Goal: Task Accomplishment & Management: Use online tool/utility

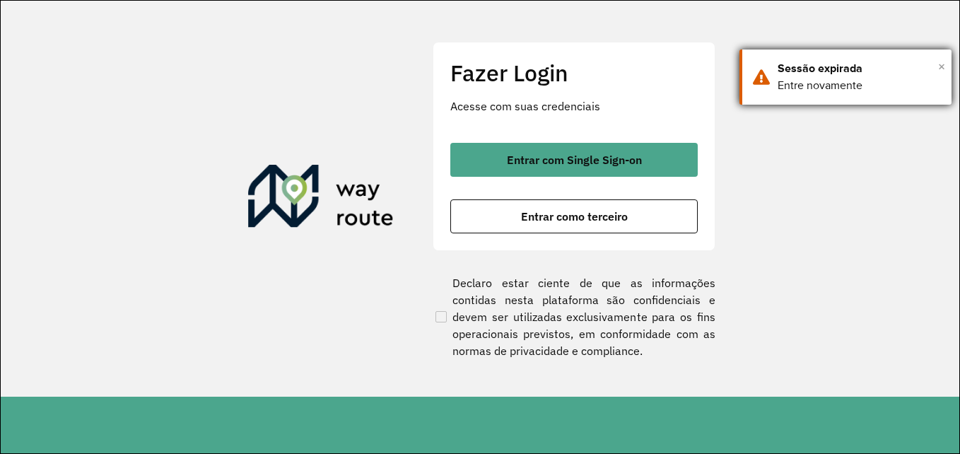
click at [942, 66] on span "×" at bounding box center [941, 66] width 7 height 21
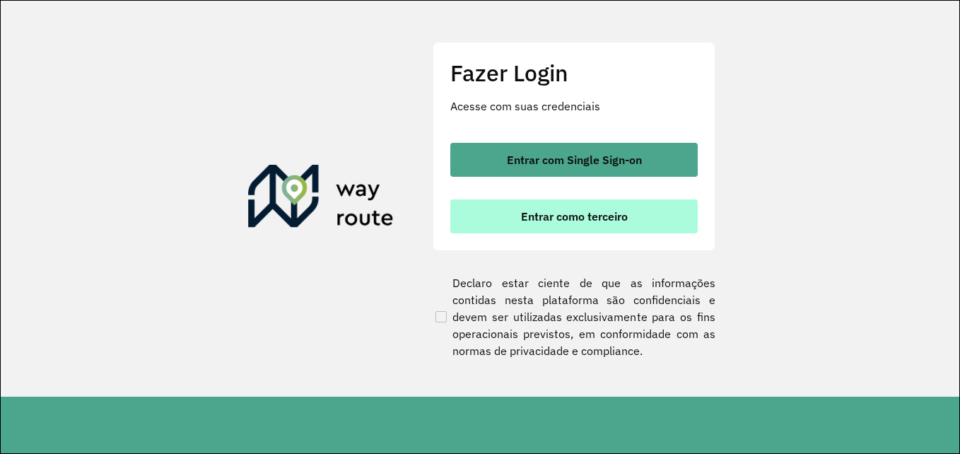
click at [535, 211] on span "Entrar como terceiro" at bounding box center [574, 216] width 107 height 11
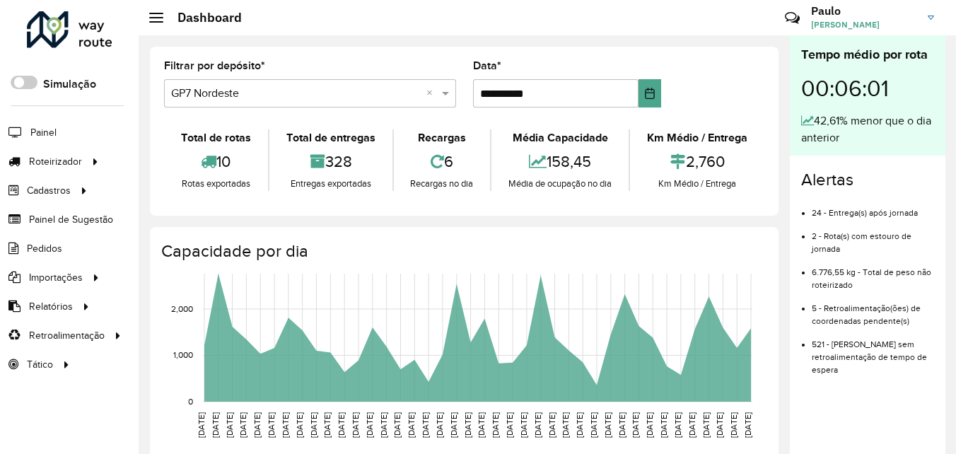
click at [286, 81] on div "Selecione um depósito × GP7 Nordeste ×" at bounding box center [310, 93] width 292 height 28
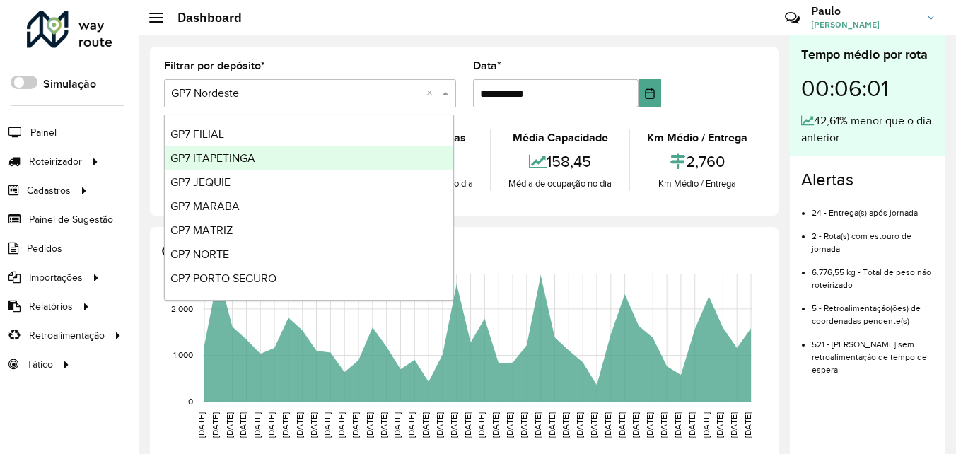
click at [235, 159] on span "GP7 ITAPETINGA" at bounding box center [212, 158] width 85 height 12
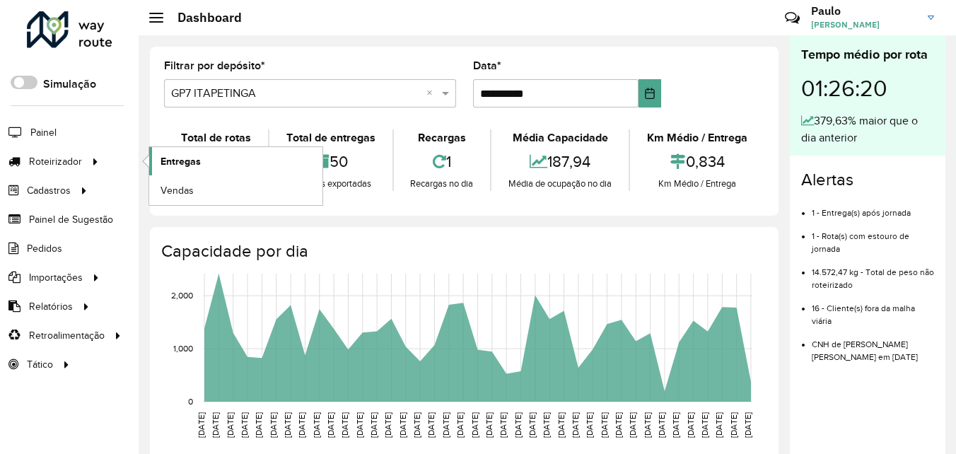
click at [179, 161] on span "Entregas" at bounding box center [180, 161] width 40 height 15
click at [178, 163] on span "Entregas" at bounding box center [180, 161] width 40 height 15
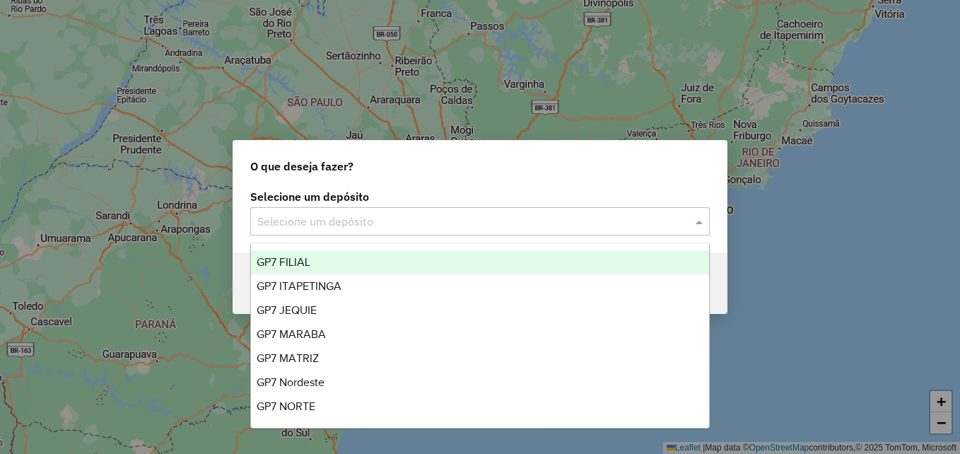
click at [325, 225] on input "text" at bounding box center [465, 221] width 417 height 17
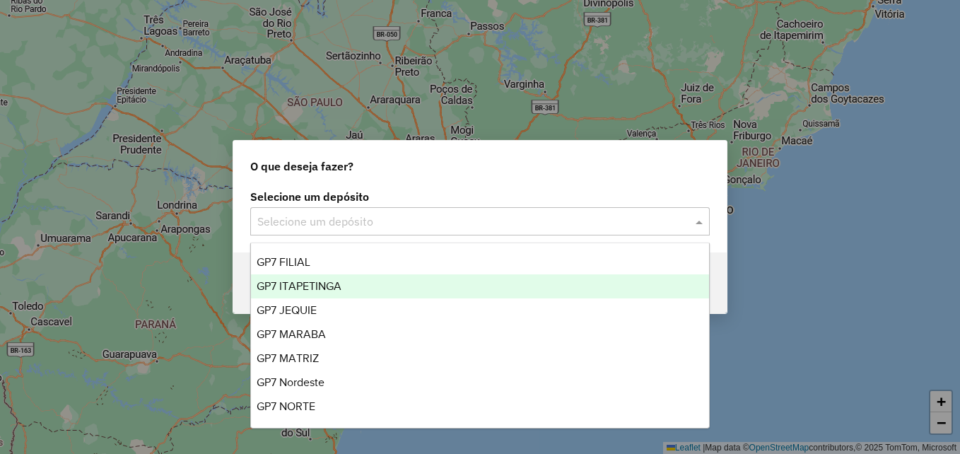
click at [324, 283] on span "GP7 ITAPETINGA" at bounding box center [299, 286] width 85 height 12
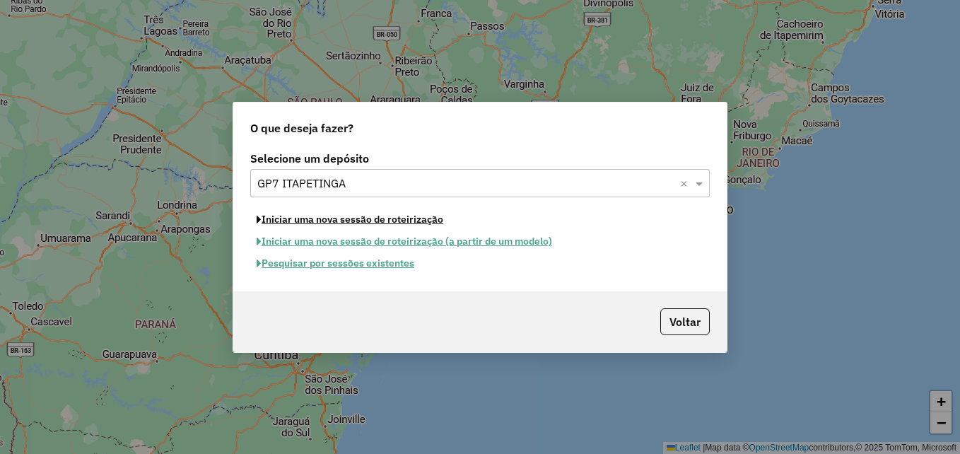
click at [372, 224] on button "Iniciar uma nova sessão de roteirização" at bounding box center [349, 220] width 199 height 22
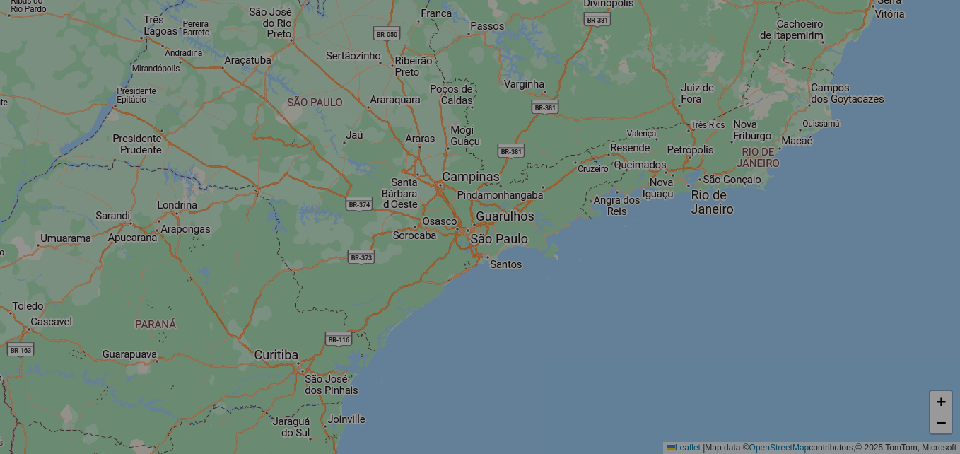
select select "*"
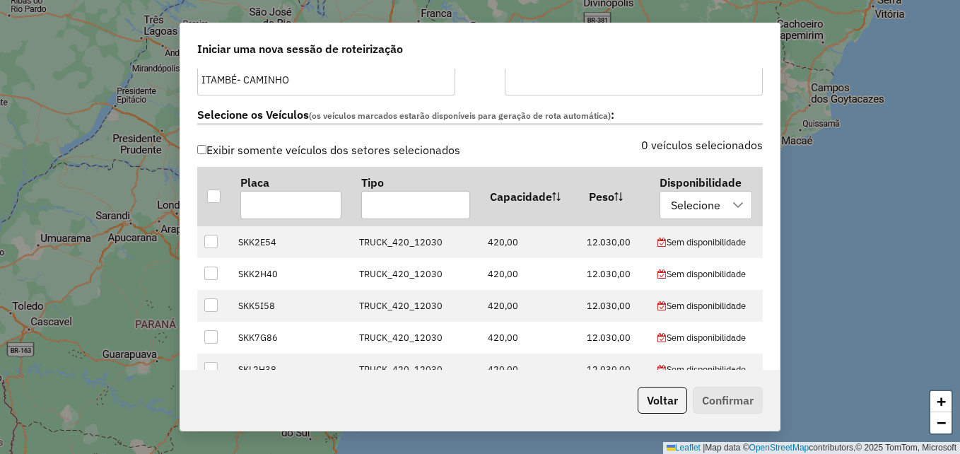
scroll to position [424, 0]
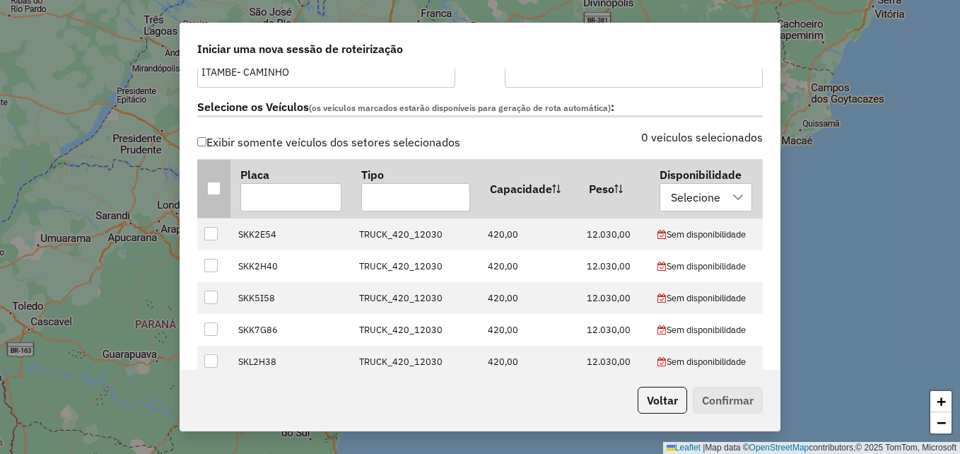
click at [212, 189] on div at bounding box center [213, 188] width 13 height 13
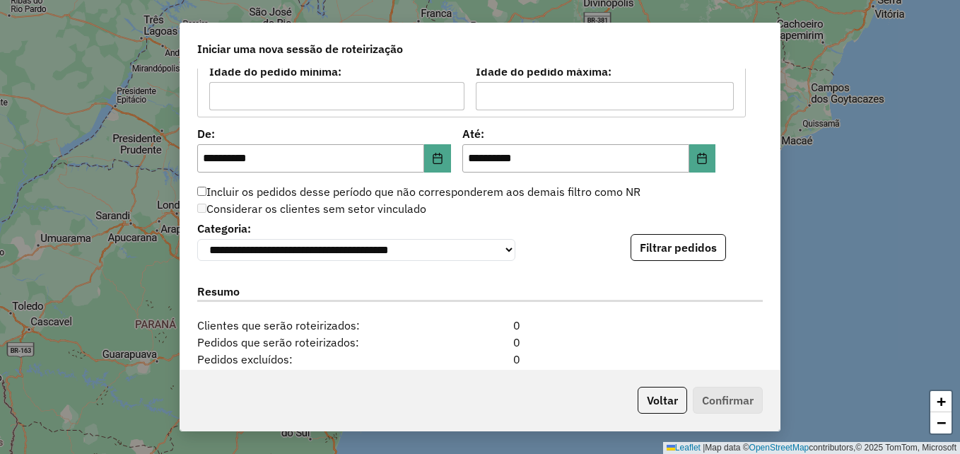
scroll to position [1279, 0]
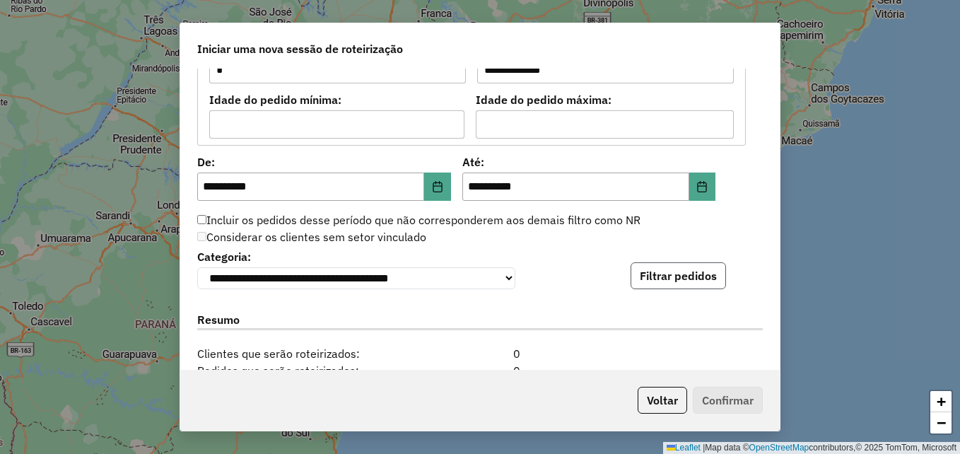
click at [647, 279] on button "Filtrar pedidos" at bounding box center [678, 275] width 95 height 27
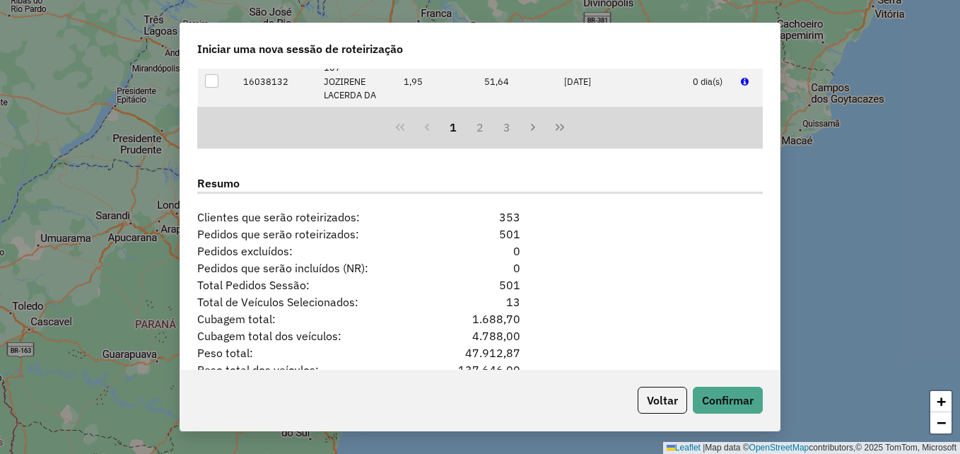
scroll to position [1783, 0]
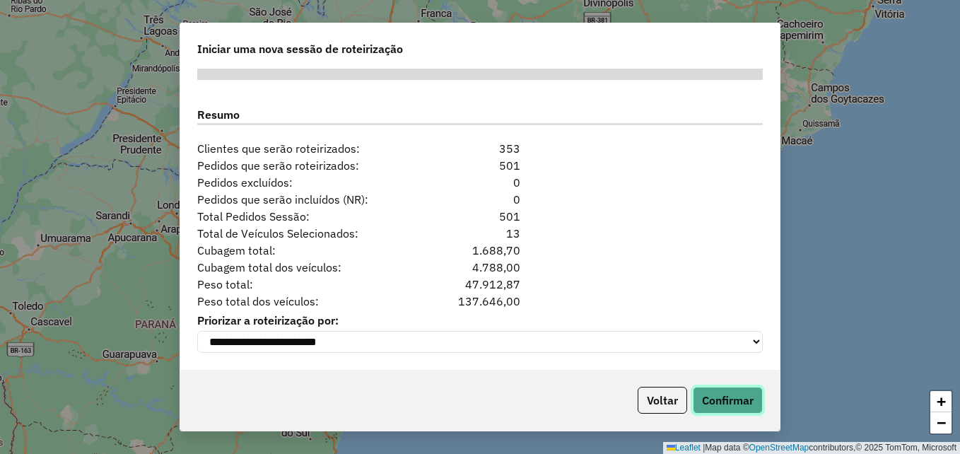
click at [725, 394] on button "Confirmar" at bounding box center [728, 400] width 70 height 27
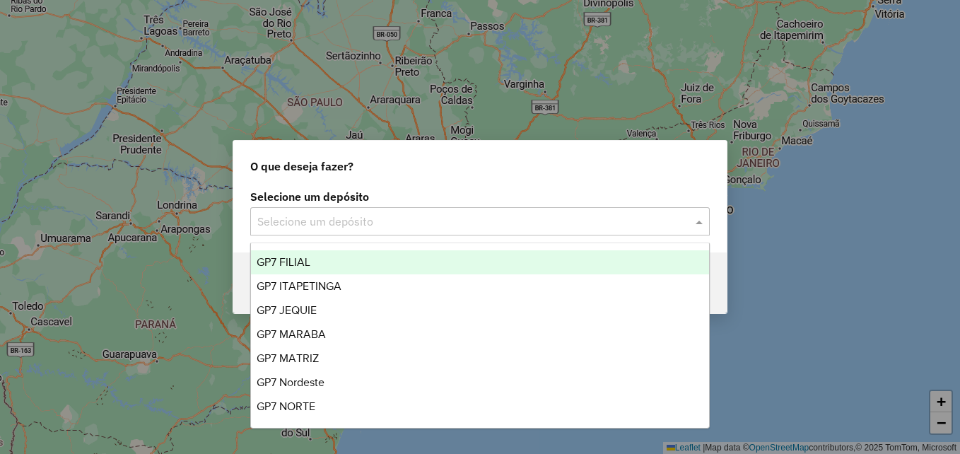
click at [305, 219] on input "text" at bounding box center [465, 221] width 417 height 17
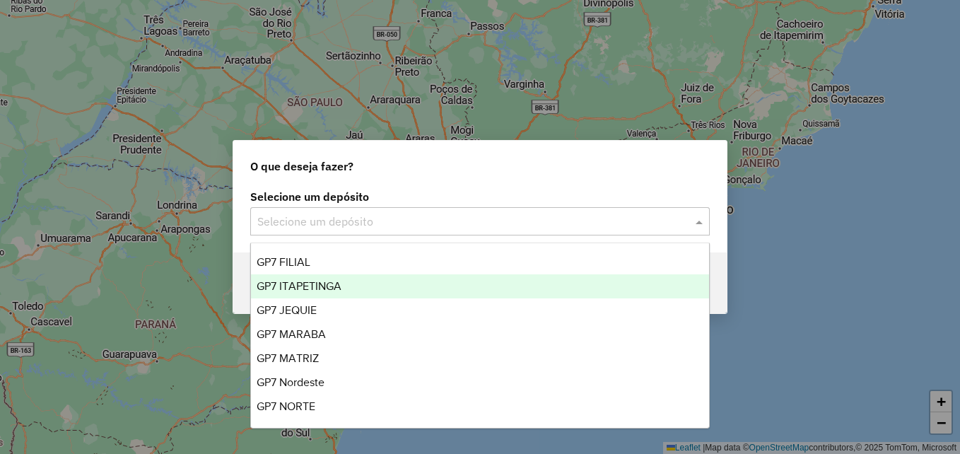
click at [315, 281] on span "GP7 ITAPETINGA" at bounding box center [299, 286] width 85 height 12
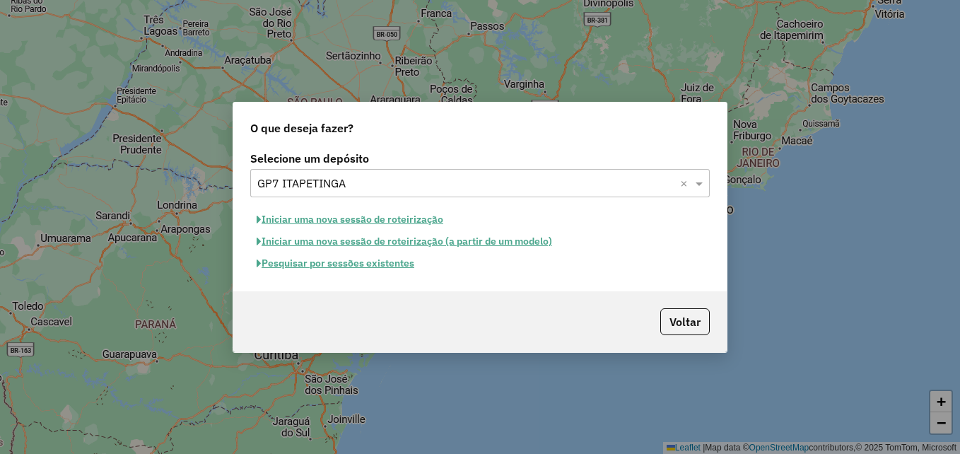
click at [377, 261] on button "Pesquisar por sessões existentes" at bounding box center [335, 263] width 170 height 22
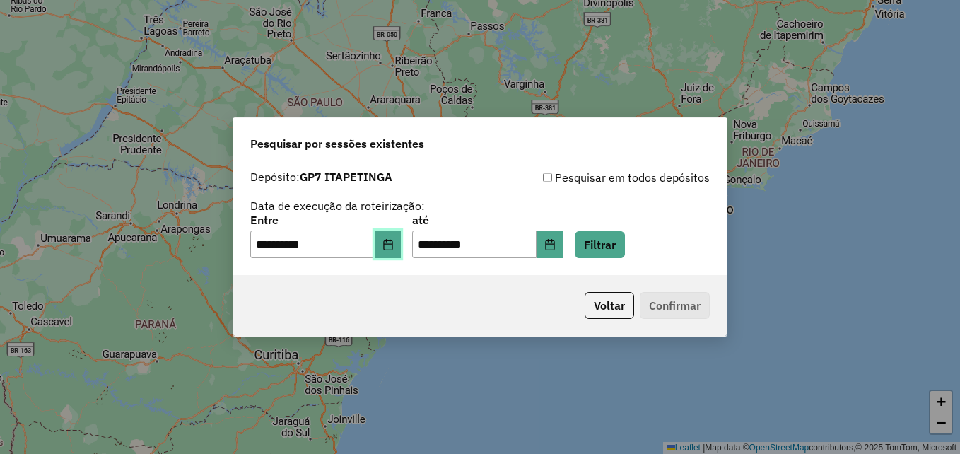
click at [394, 242] on icon "Choose Date" at bounding box center [387, 244] width 11 height 11
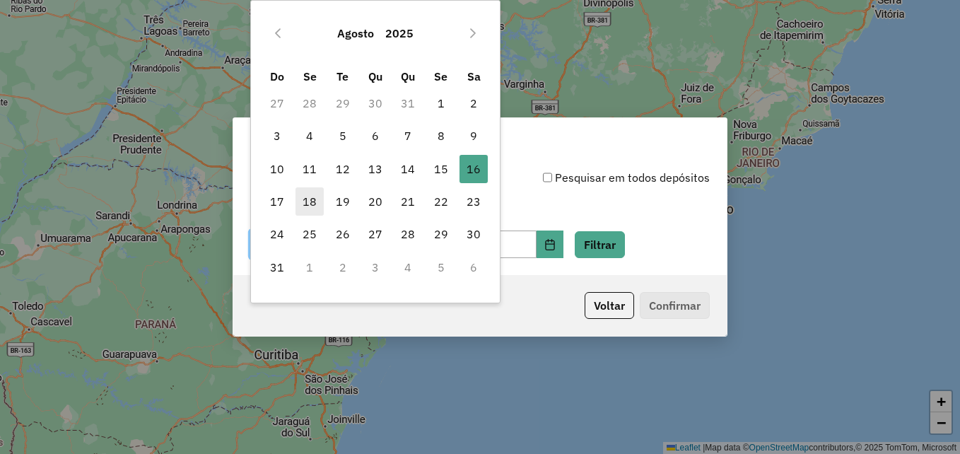
click at [315, 197] on span "18" at bounding box center [309, 201] width 28 height 28
type input "**********"
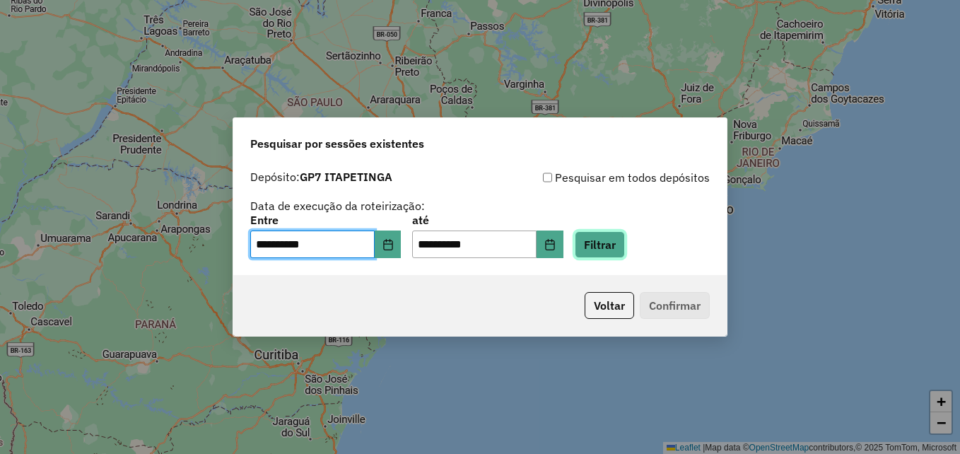
click at [615, 245] on button "Filtrar" at bounding box center [600, 244] width 50 height 27
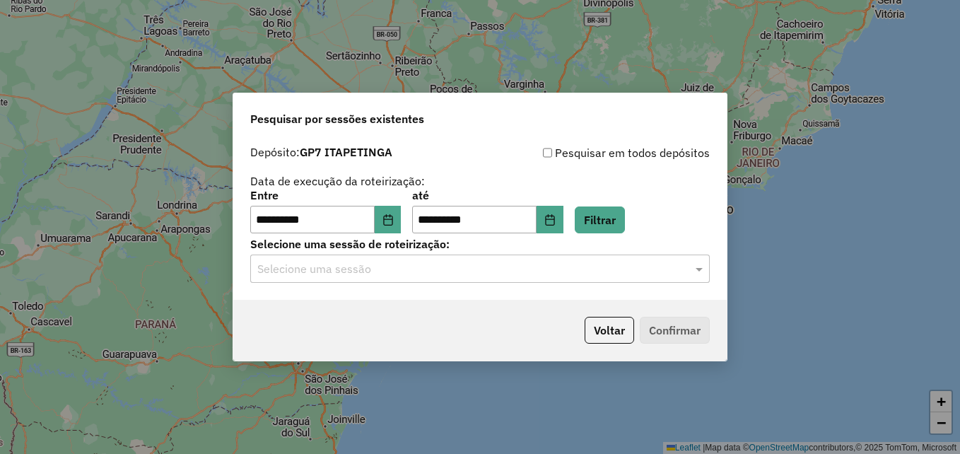
click at [443, 276] on input "text" at bounding box center [465, 269] width 417 height 17
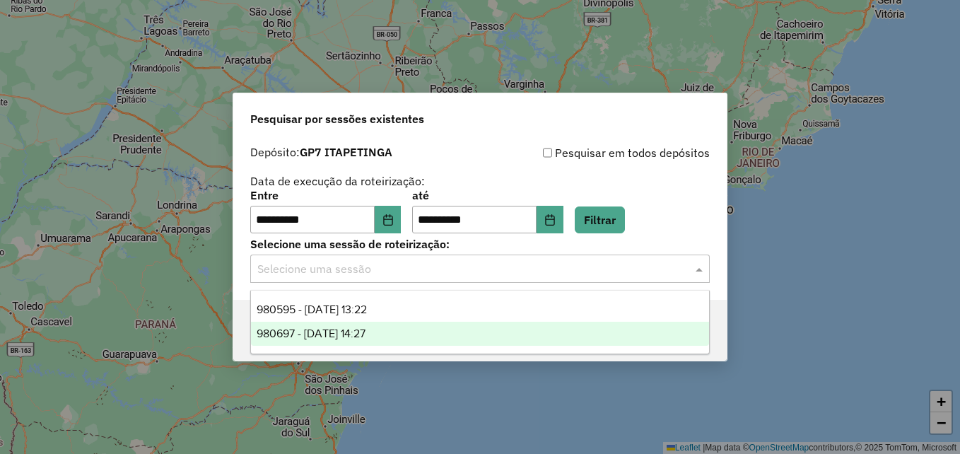
click at [365, 334] on span "980697 - 18/08/2025 14:27" at bounding box center [311, 333] width 109 height 12
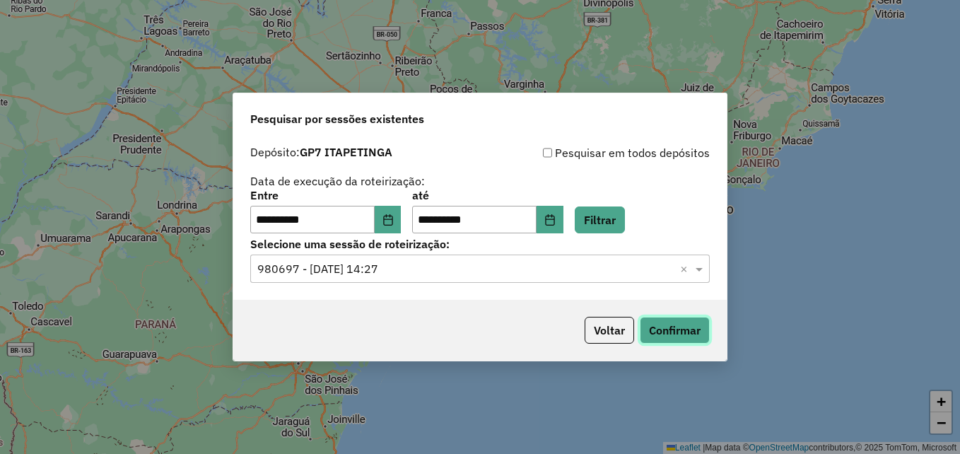
click at [679, 330] on button "Confirmar" at bounding box center [675, 330] width 70 height 27
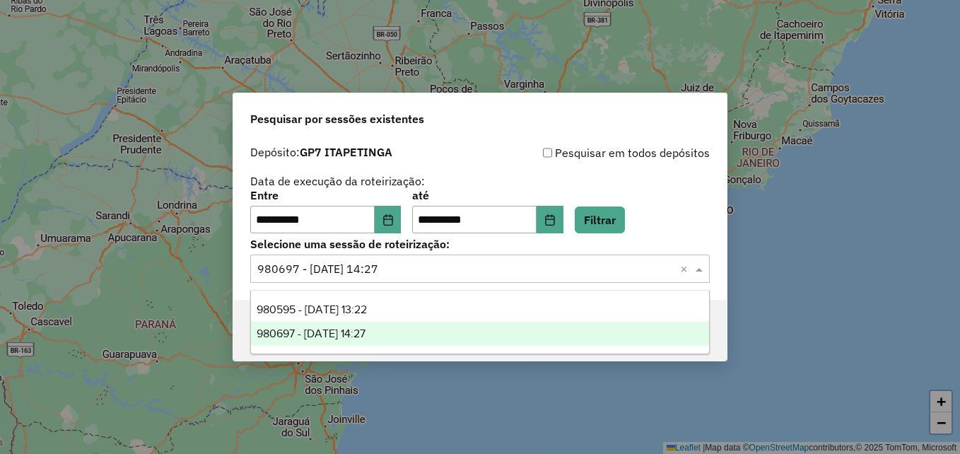
click at [399, 277] on input "text" at bounding box center [465, 269] width 417 height 17
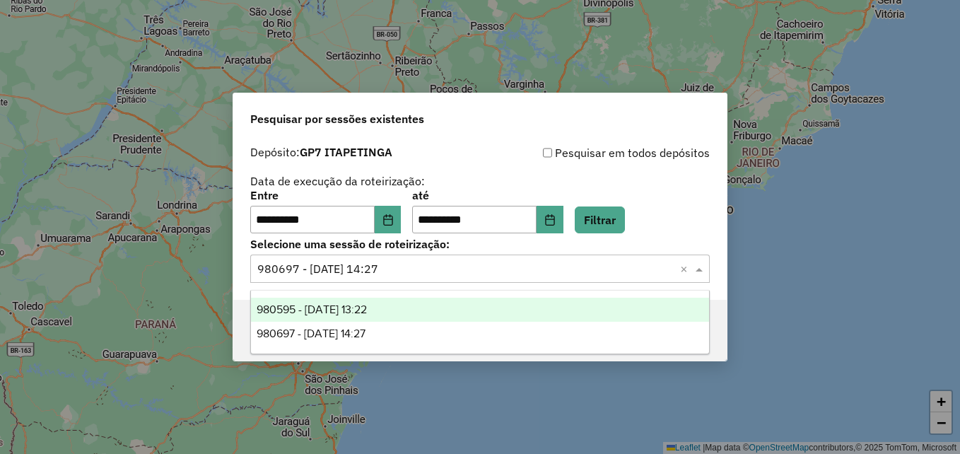
click at [359, 308] on span "980595 - 18/08/2025 13:22" at bounding box center [312, 309] width 110 height 12
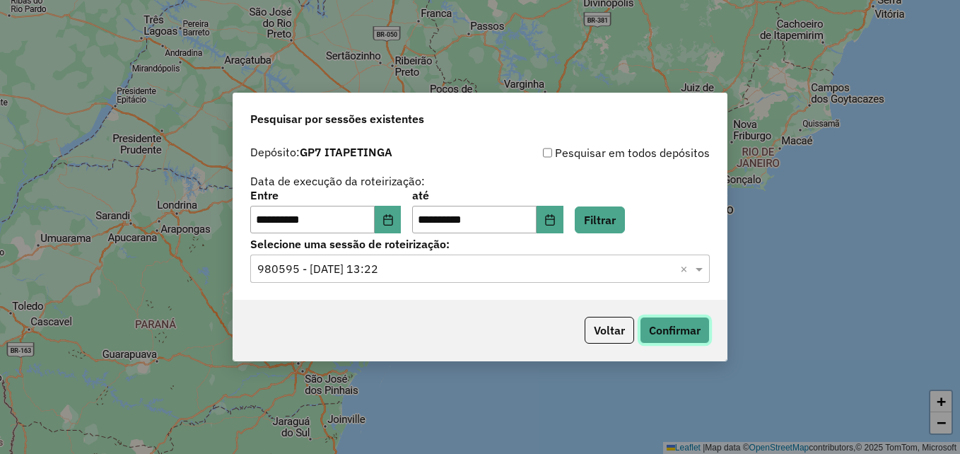
click at [677, 334] on button "Confirmar" at bounding box center [675, 330] width 70 height 27
click at [609, 325] on button "Voltar" at bounding box center [609, 330] width 49 height 27
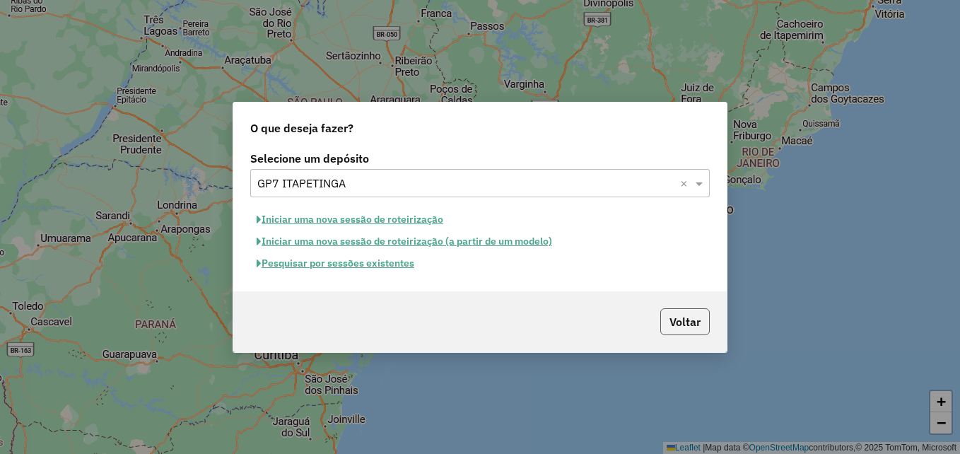
click at [694, 320] on button "Voltar" at bounding box center [684, 321] width 49 height 27
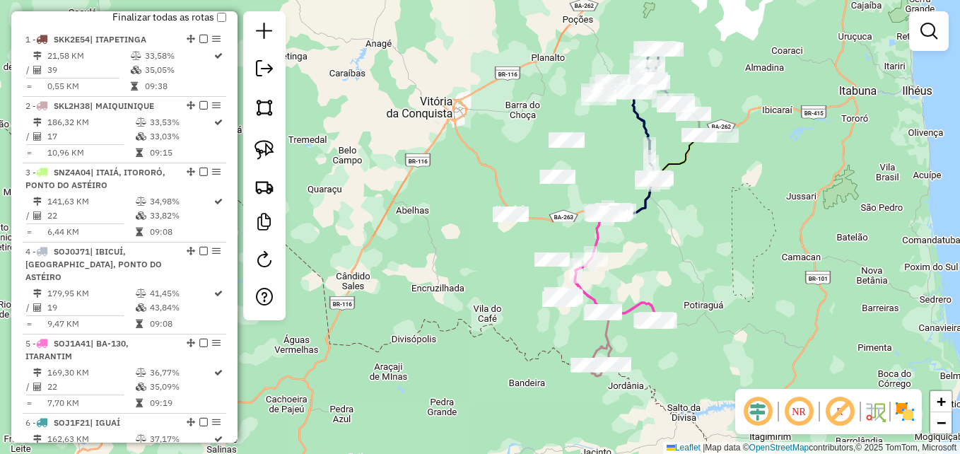
scroll to position [566, 0]
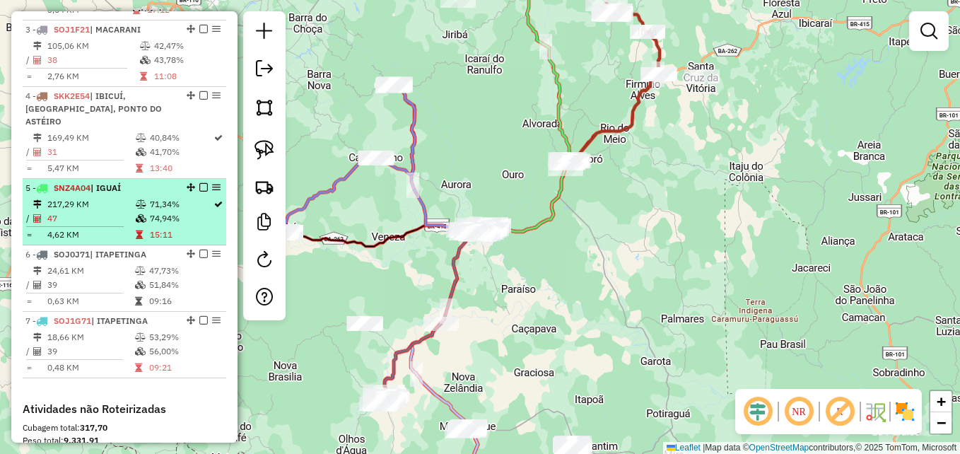
scroll to position [707, 0]
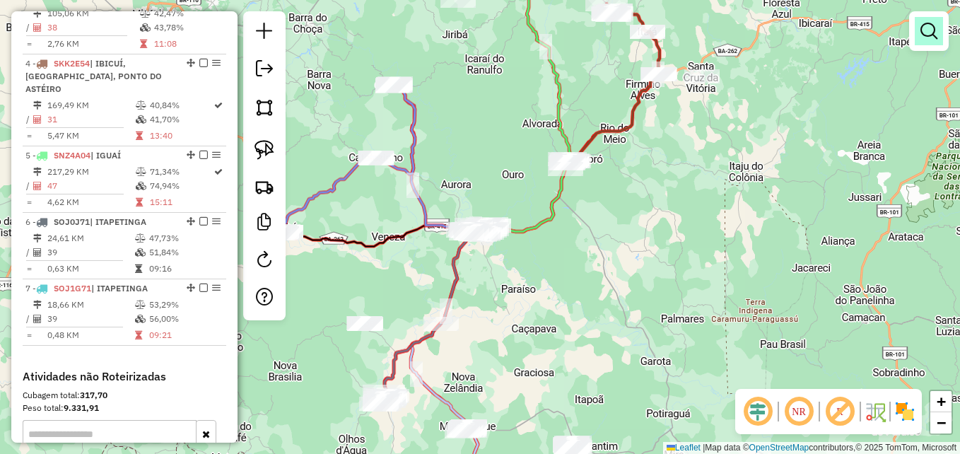
click at [924, 32] on em at bounding box center [928, 31] width 17 height 17
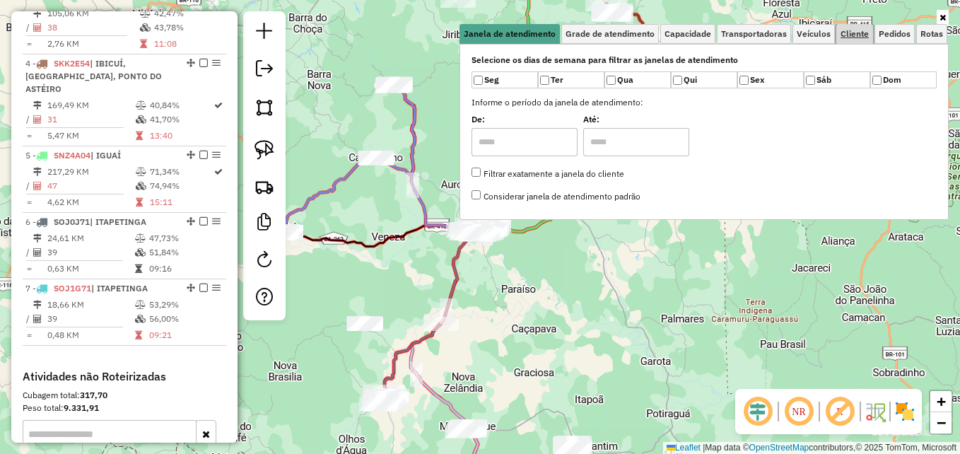
click at [859, 33] on span "Cliente" at bounding box center [854, 34] width 28 height 8
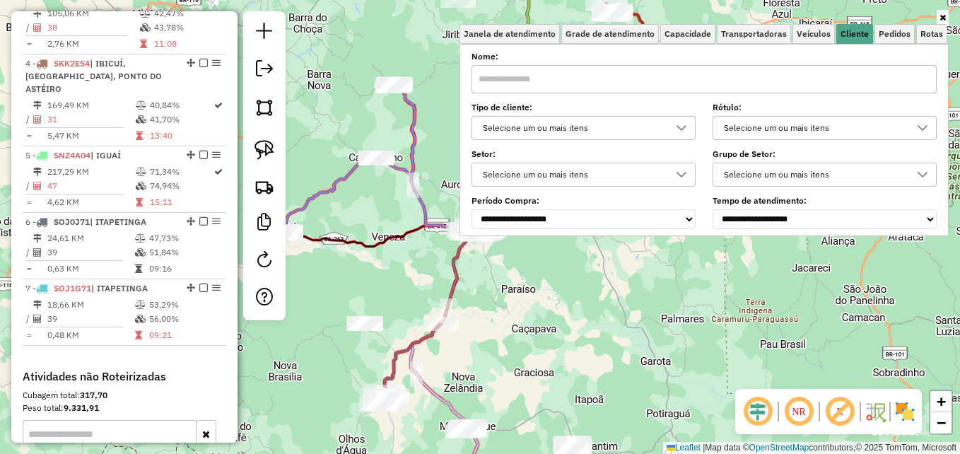
click at [546, 79] on input "text" at bounding box center [703, 79] width 465 height 28
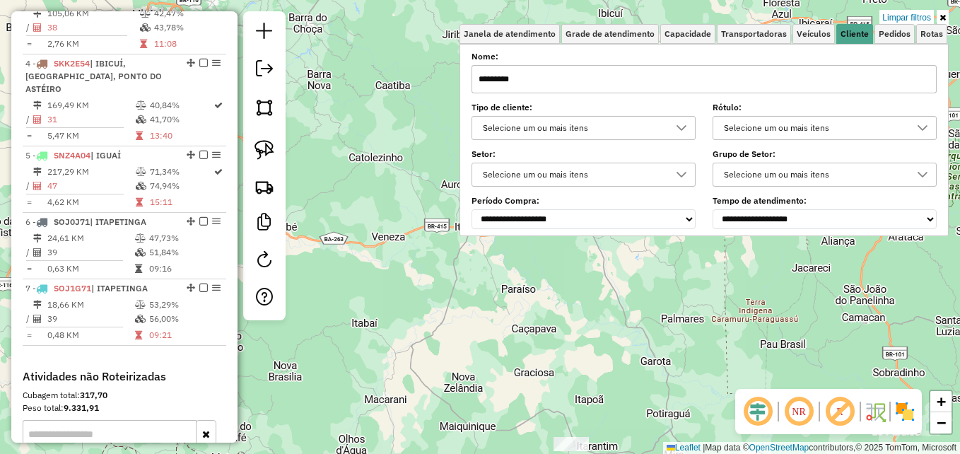
type input "*********"
click at [458, 283] on div "Limpar filtros Janela de atendimento Grade de atendimento Capacidade Transporta…" at bounding box center [480, 227] width 960 height 454
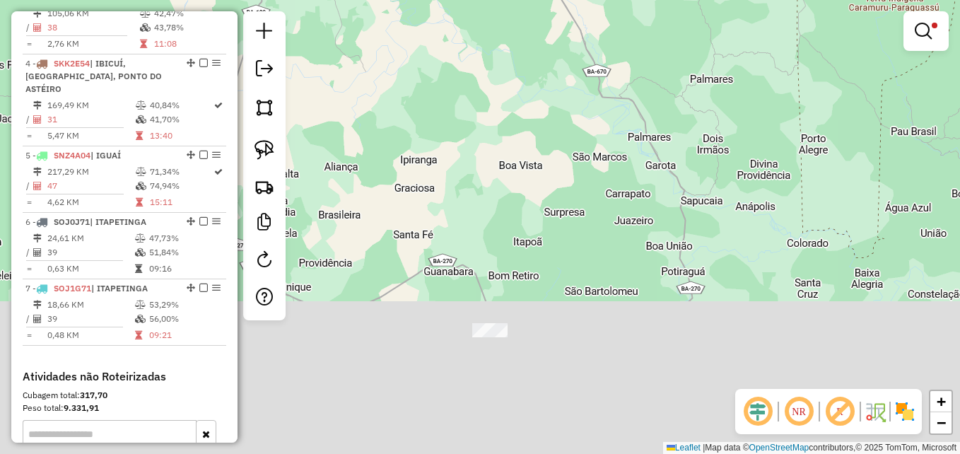
drag, startPoint x: 565, startPoint y: 333, endPoint x: 580, endPoint y: 111, distance: 222.5
click at [580, 112] on div "Limpar filtros Janela de atendimento Grade de atendimento Capacidade Transporta…" at bounding box center [480, 227] width 960 height 454
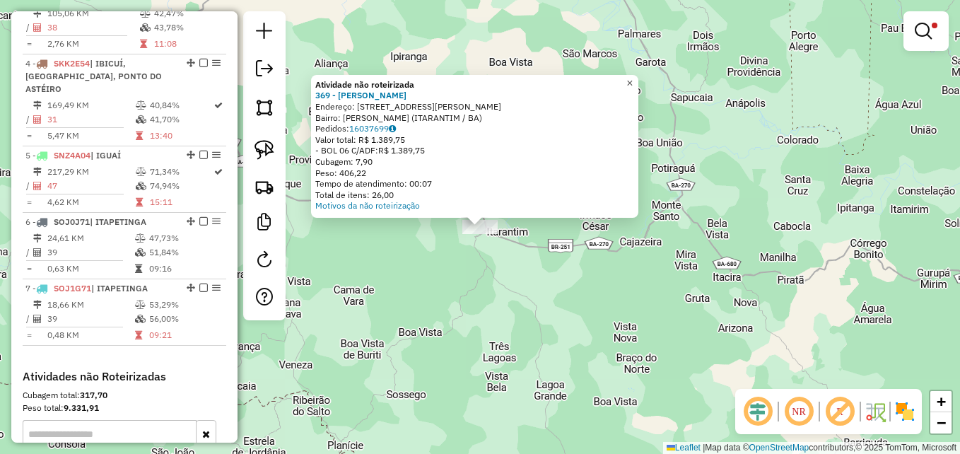
click at [633, 78] on span "×" at bounding box center [629, 83] width 6 height 12
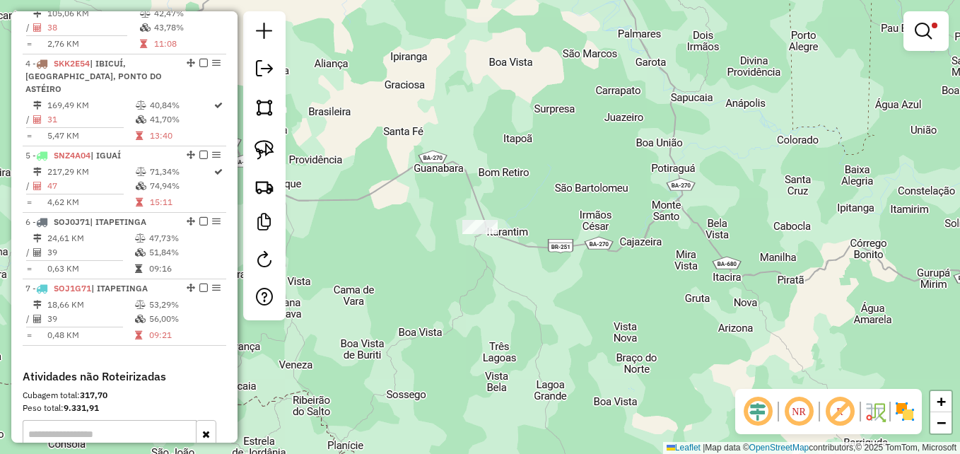
click at [917, 42] on link at bounding box center [926, 31] width 34 height 28
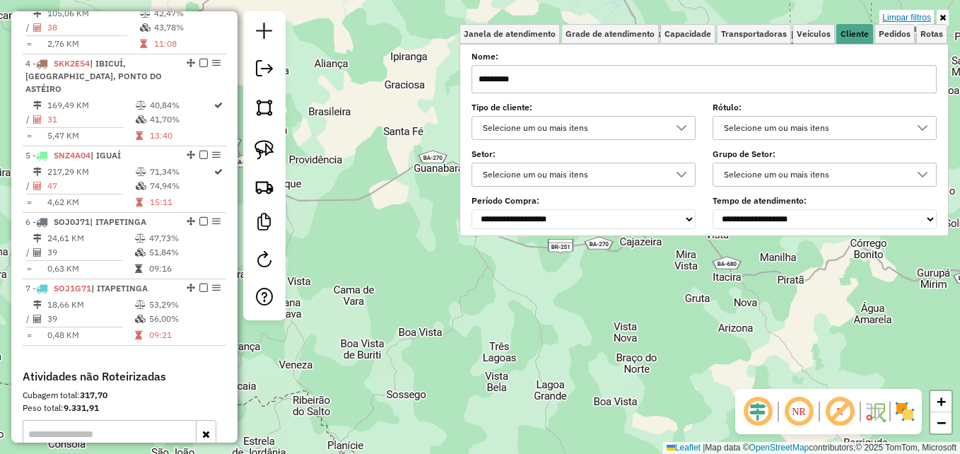
click at [898, 20] on link "Limpar filtros" at bounding box center [906, 18] width 54 height 16
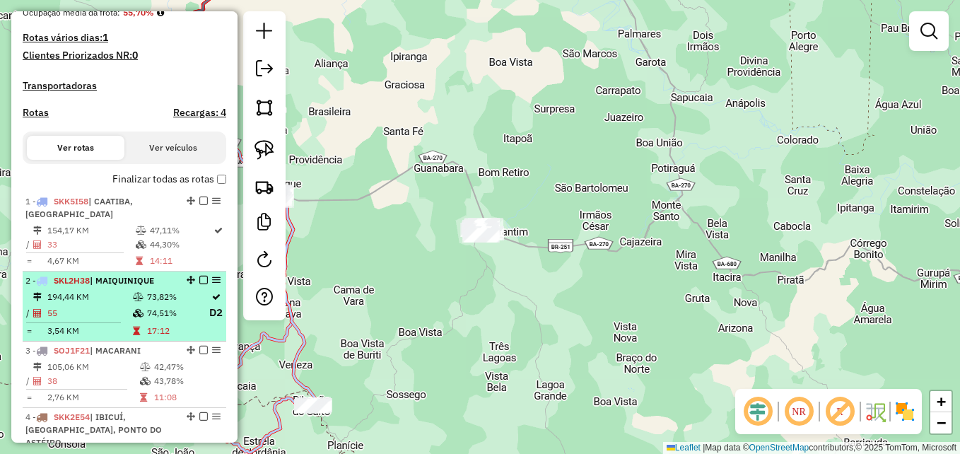
scroll to position [424, 0]
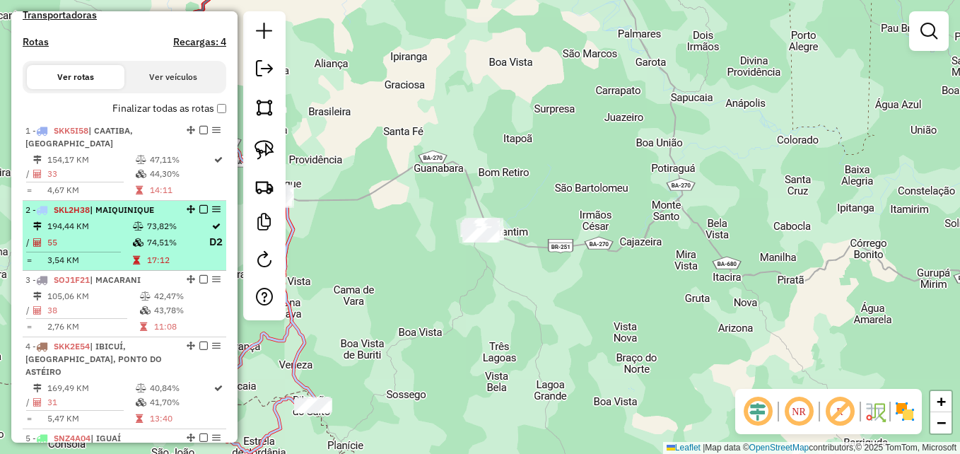
click at [153, 230] on td "73,82%" at bounding box center [177, 226] width 62 height 14
select select "**********"
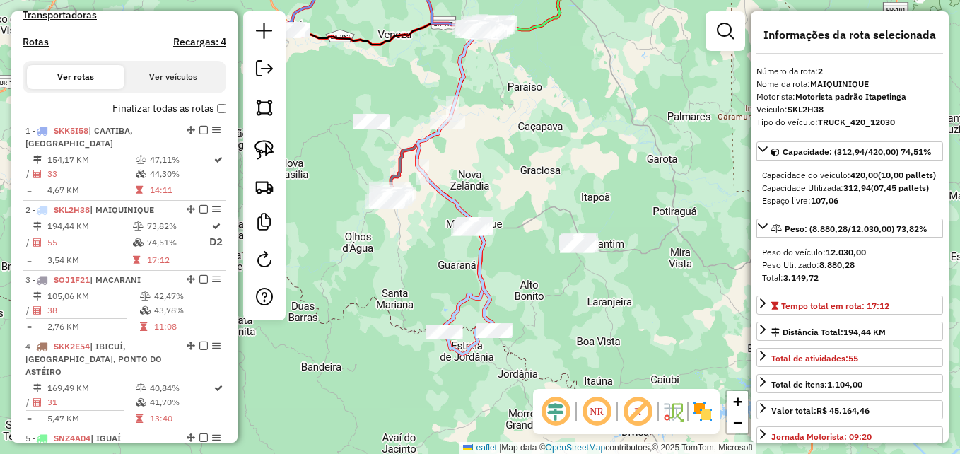
drag, startPoint x: 476, startPoint y: 309, endPoint x: 452, endPoint y: 254, distance: 59.5
click at [452, 254] on div "Janela de atendimento Grade de atendimento Capacidade Transportadoras Veículos …" at bounding box center [480, 227] width 960 height 454
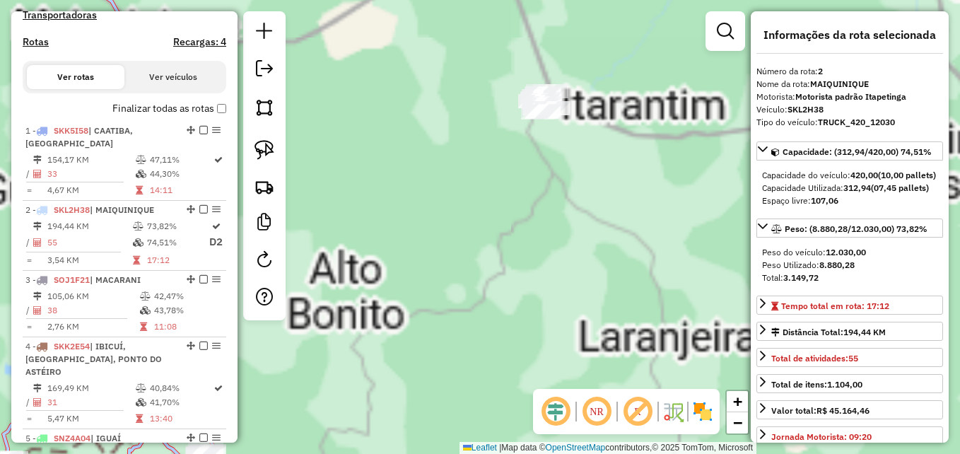
drag, startPoint x: 578, startPoint y: 196, endPoint x: 617, endPoint y: 242, distance: 60.2
click at [617, 242] on div "Janela de atendimento Grade de atendimento Capacidade Transportadoras Veículos …" at bounding box center [480, 227] width 960 height 454
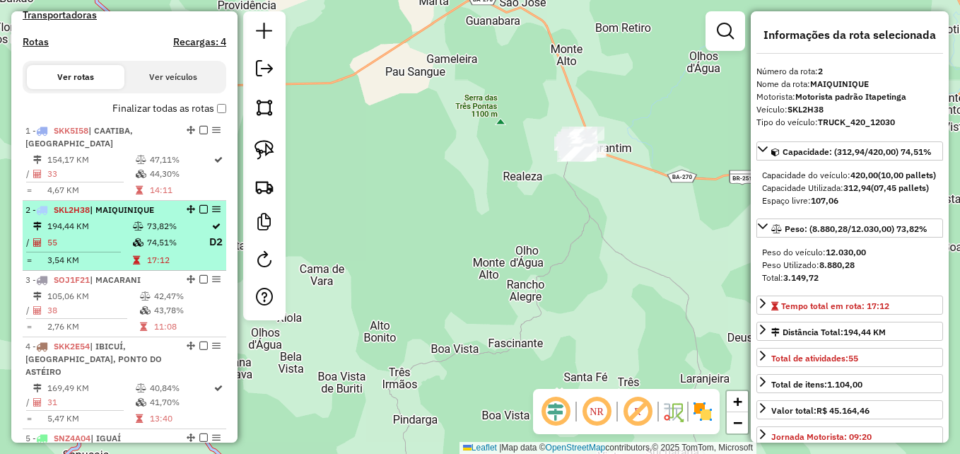
click at [149, 240] on td "74,51%" at bounding box center [177, 242] width 62 height 18
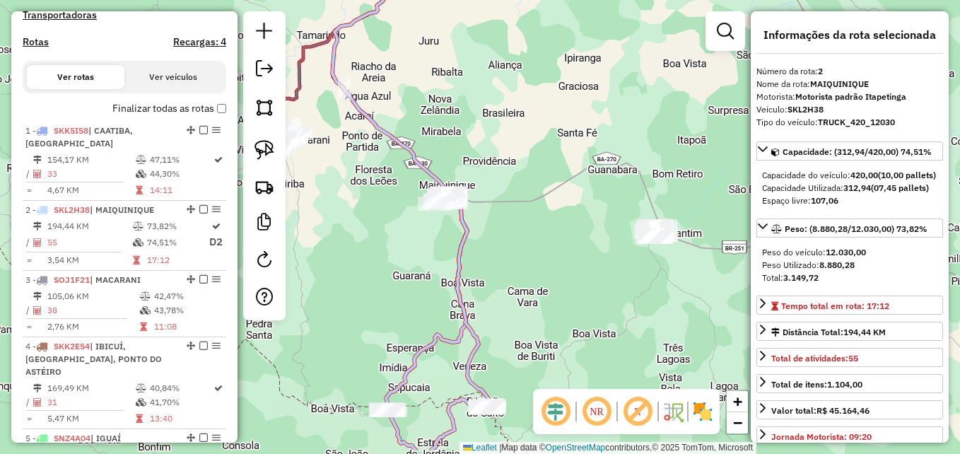
drag, startPoint x: 522, startPoint y: 319, endPoint x: 539, endPoint y: 279, distance: 43.4
click at [539, 280] on div "Janela de atendimento Grade de atendimento Capacidade Transportadoras Veículos …" at bounding box center [480, 227] width 960 height 454
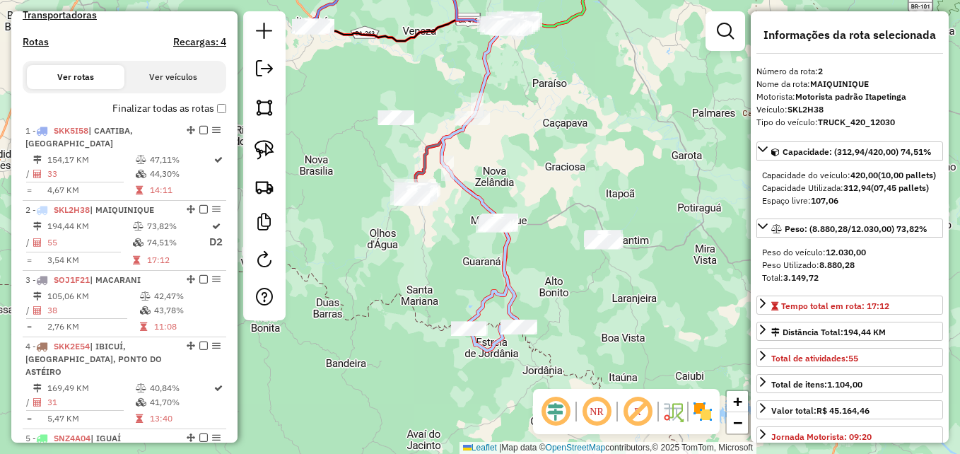
drag, startPoint x: 418, startPoint y: 268, endPoint x: 466, endPoint y: 297, distance: 55.5
click at [466, 297] on div "Janela de atendimento Grade de atendimento Capacidade Transportadoras Veículos …" at bounding box center [480, 227] width 960 height 454
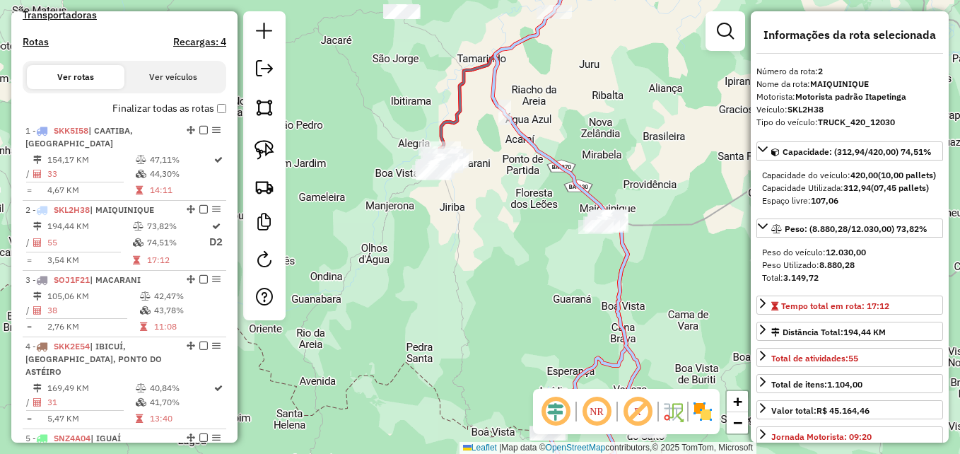
drag, startPoint x: 486, startPoint y: 228, endPoint x: 515, endPoint y: 288, distance: 67.7
click at [515, 288] on div "Janela de atendimento Grade de atendimento Capacidade Transportadoras Veículos …" at bounding box center [480, 227] width 960 height 454
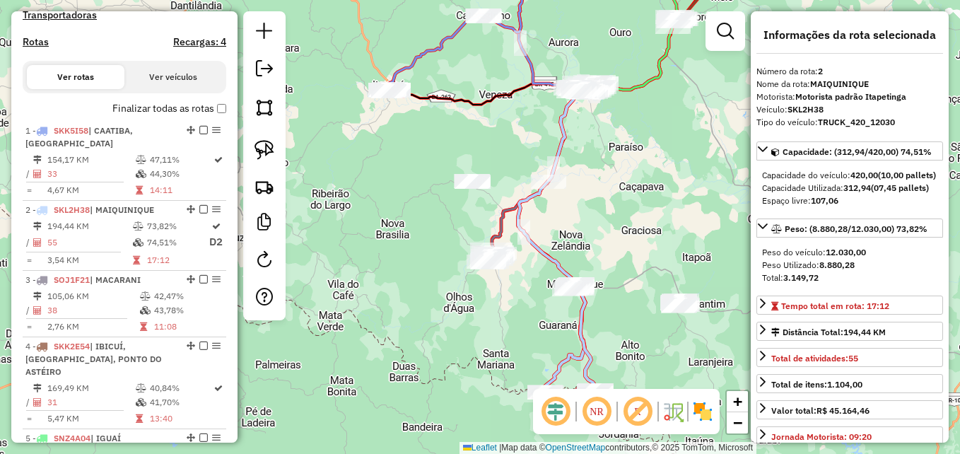
drag, startPoint x: 665, startPoint y: 124, endPoint x: 637, endPoint y: 191, distance: 72.2
click at [637, 191] on div "Janela de atendimento Grade de atendimento Capacidade Transportadoras Veículos …" at bounding box center [480, 227] width 960 height 454
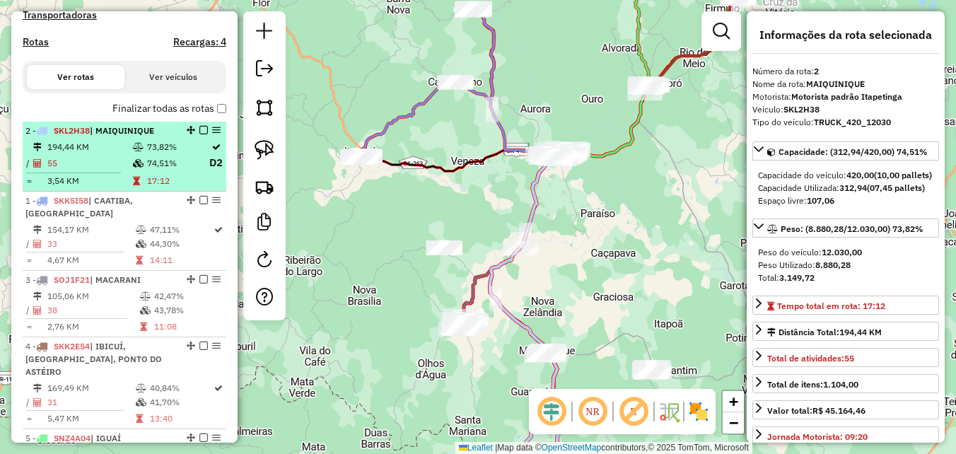
drag, startPoint x: 185, startPoint y: 210, endPoint x: 181, endPoint y: 136, distance: 73.6
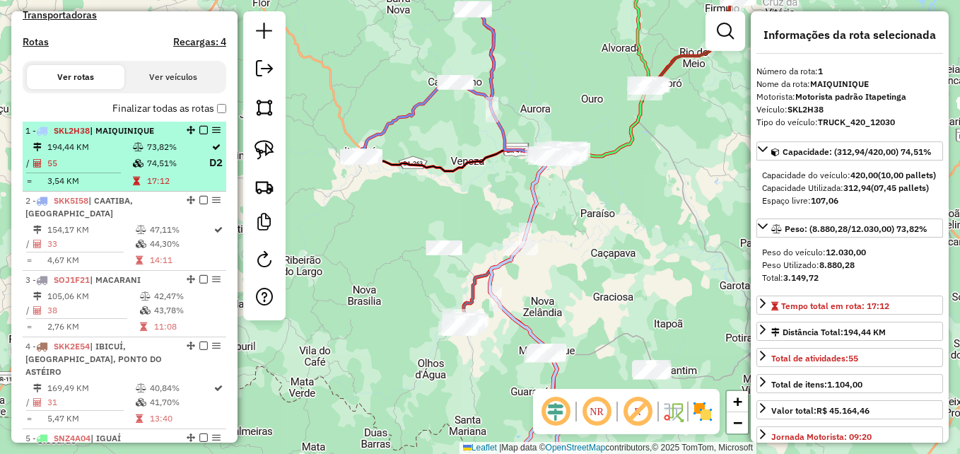
click at [149, 172] on td "74,51%" at bounding box center [177, 163] width 62 height 18
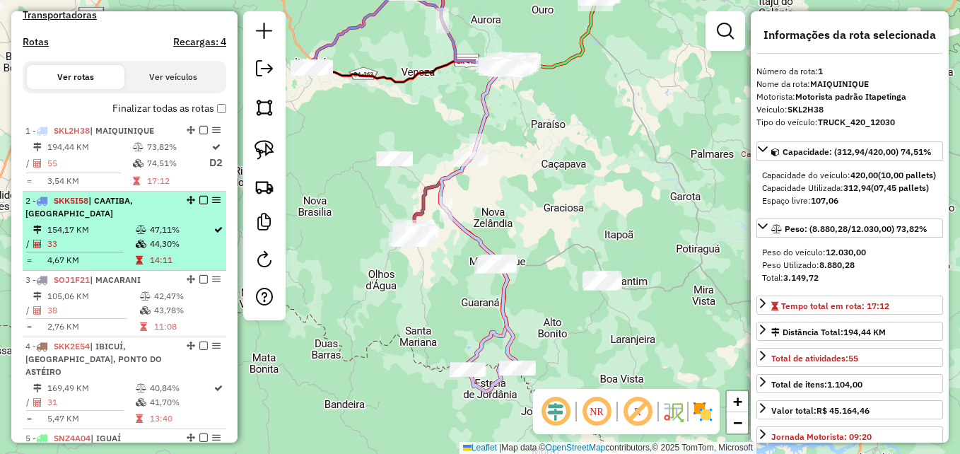
click at [160, 233] on td "47,11%" at bounding box center [181, 230] width 64 height 14
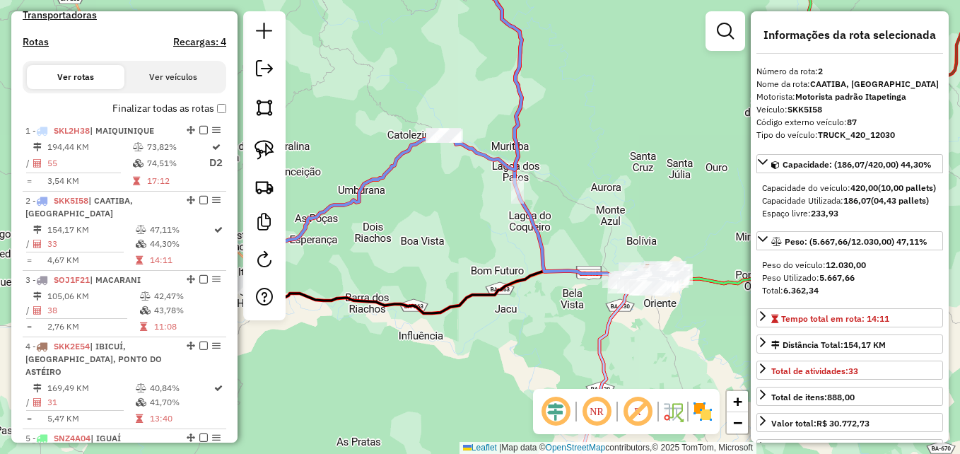
drag, startPoint x: 597, startPoint y: 244, endPoint x: 626, endPoint y: 187, distance: 63.5
click at [626, 187] on div "Janela de atendimento Grade de atendimento Capacidade Transportadoras Veículos …" at bounding box center [480, 227] width 960 height 454
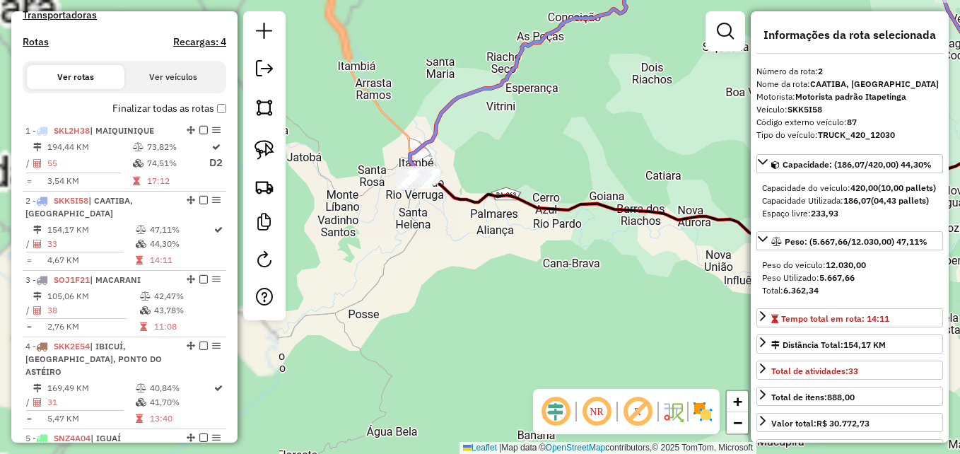
drag, startPoint x: 455, startPoint y: 236, endPoint x: 507, endPoint y: 280, distance: 67.7
click at [507, 280] on div "Janela de atendimento Grade de atendimento Capacidade Transportadoras Veículos …" at bounding box center [480, 227] width 960 height 454
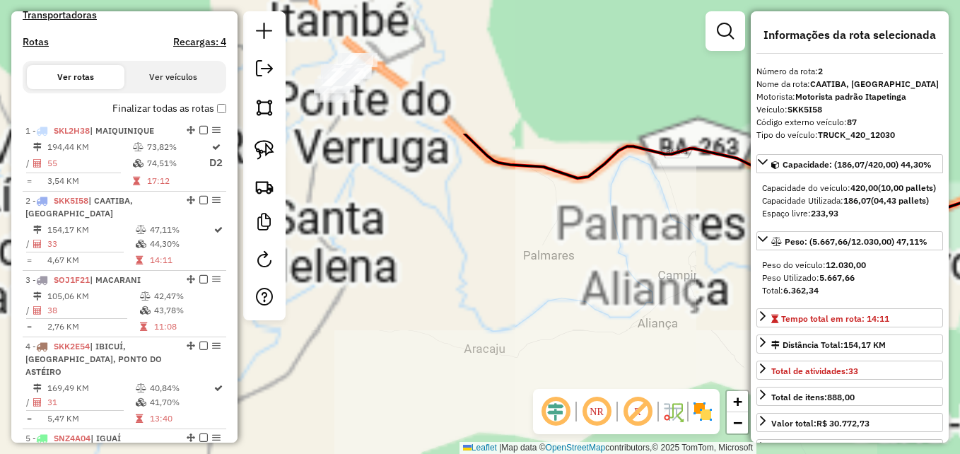
drag, startPoint x: 392, startPoint y: 143, endPoint x: 535, endPoint y: 367, distance: 266.1
click at [544, 369] on div "Janela de atendimento Grade de atendimento Capacidade Transportadoras Veículos …" at bounding box center [480, 227] width 960 height 454
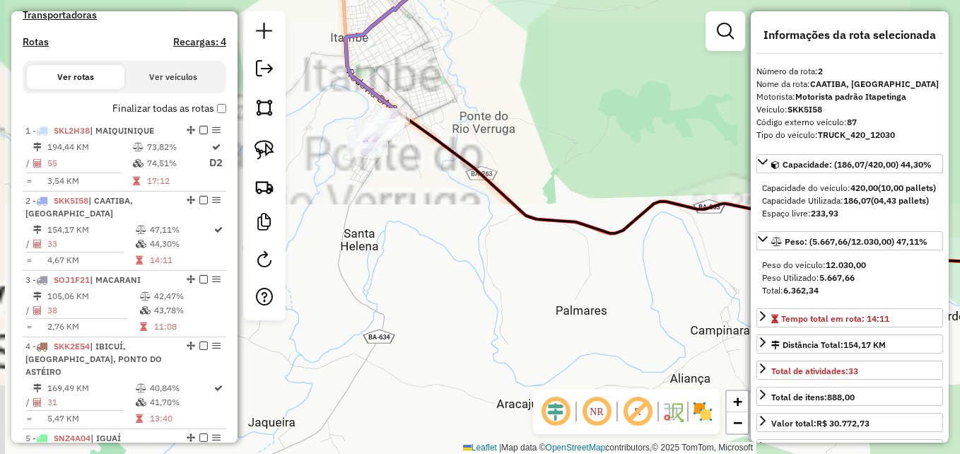
drag, startPoint x: 404, startPoint y: 266, endPoint x: 491, endPoint y: 327, distance: 105.7
click at [491, 327] on div "Janela de atendimento Grade de atendimento Capacidade Transportadoras Veículos …" at bounding box center [480, 227] width 960 height 454
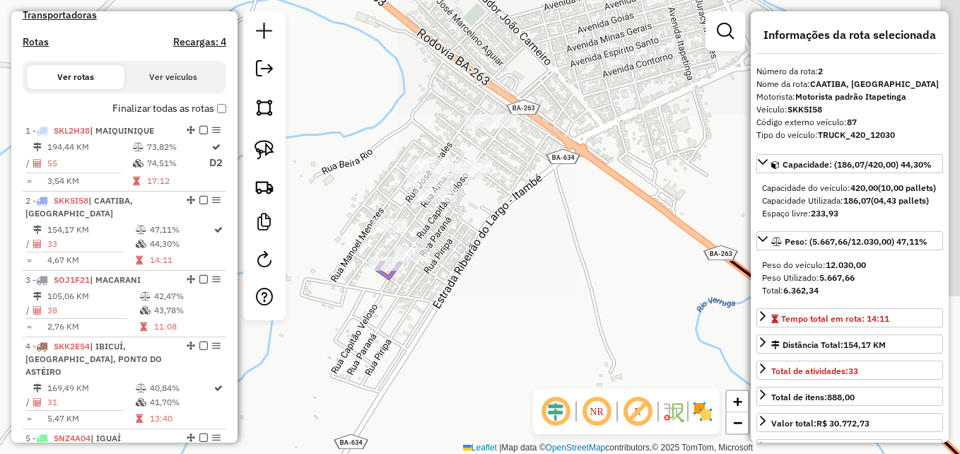
drag, startPoint x: 450, startPoint y: 126, endPoint x: 512, endPoint y: 365, distance: 246.9
click at [513, 366] on div "Janela de atendimento Grade de atendimento Capacidade Transportadoras Veículos …" at bounding box center [480, 227] width 960 height 454
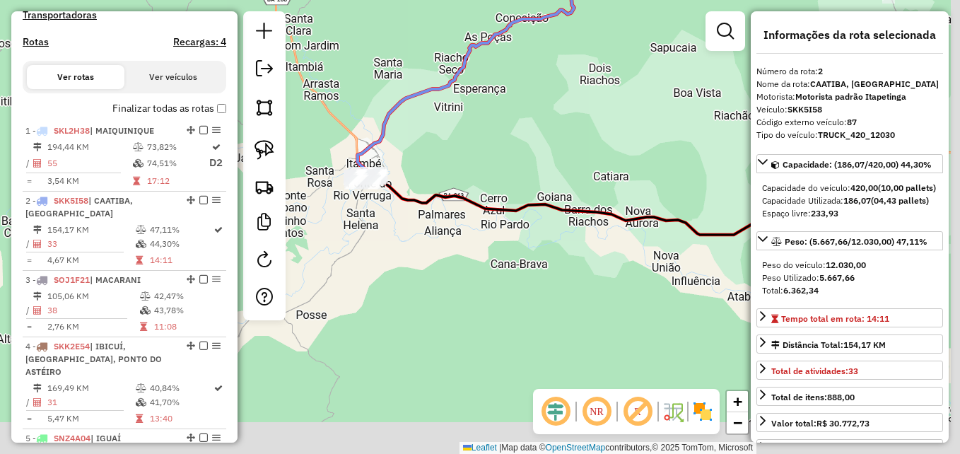
drag, startPoint x: 503, startPoint y: 370, endPoint x: 353, endPoint y: 197, distance: 229.0
click at [288, 191] on div "Janela de atendimento Grade de atendimento Capacidade Transportadoras Veículos …" at bounding box center [480, 227] width 960 height 454
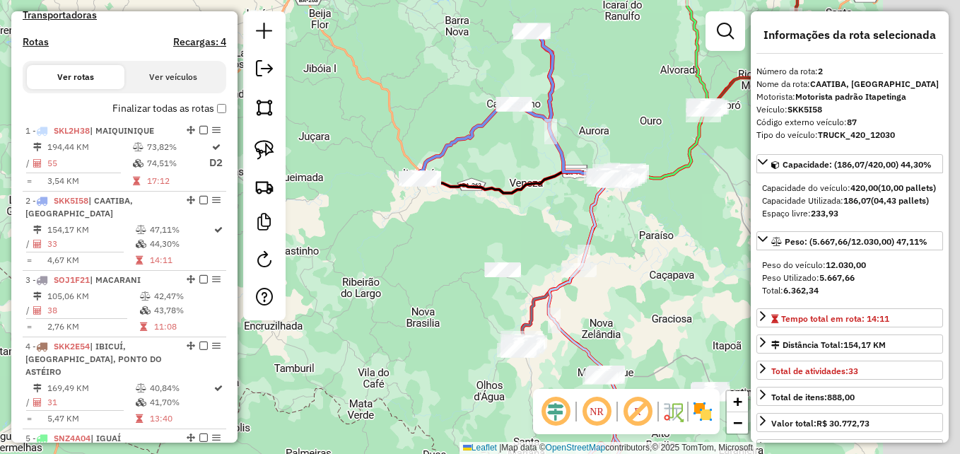
drag, startPoint x: 650, startPoint y: 281, endPoint x: 458, endPoint y: 260, distance: 193.4
click at [458, 260] on div "Janela de atendimento Grade de atendimento Capacidade Transportadoras Veículos …" at bounding box center [480, 227] width 960 height 454
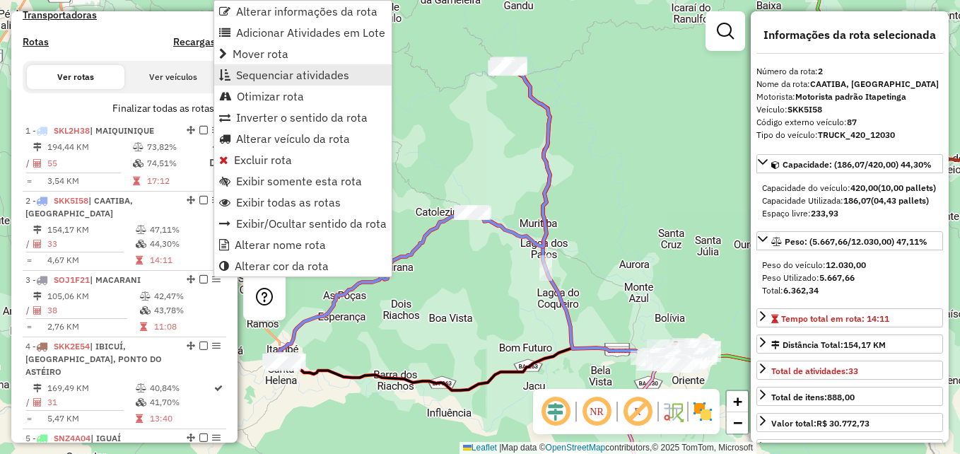
click at [279, 79] on span "Sequenciar atividades" at bounding box center [292, 74] width 113 height 11
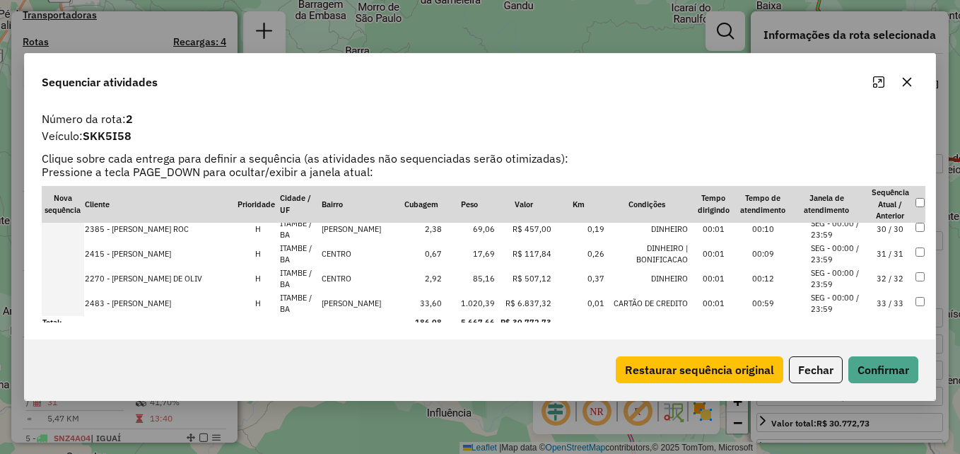
scroll to position [730, 0]
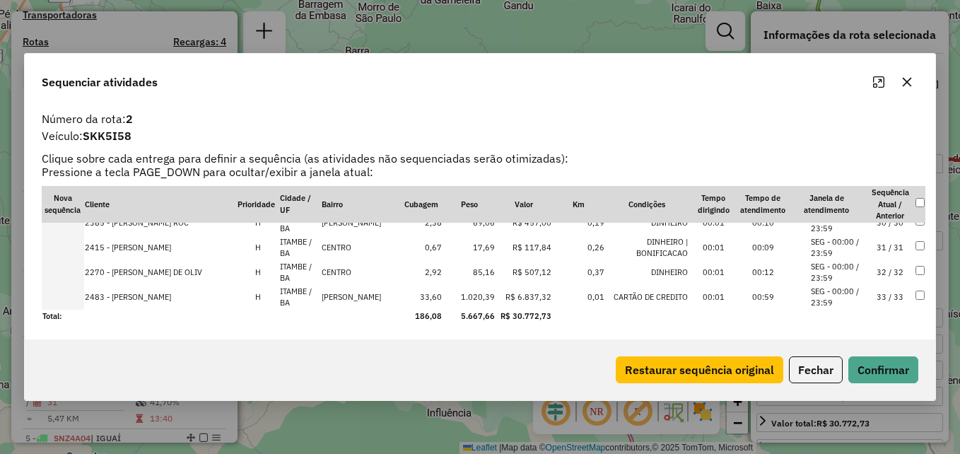
click at [909, 84] on icon "button" at bounding box center [907, 82] width 9 height 9
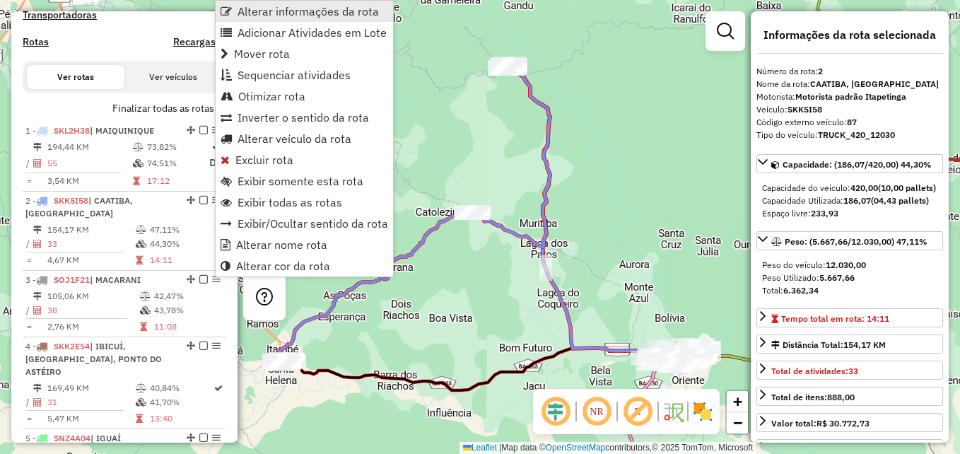
click at [283, 11] on span "Alterar informações da rota" at bounding box center [308, 11] width 141 height 11
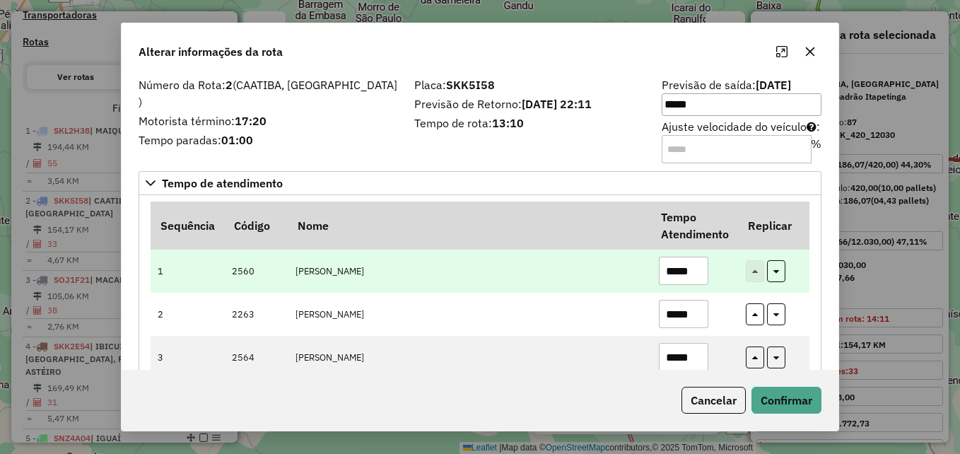
click at [545, 264] on td "[PERSON_NAME]" at bounding box center [469, 271] width 363 height 43
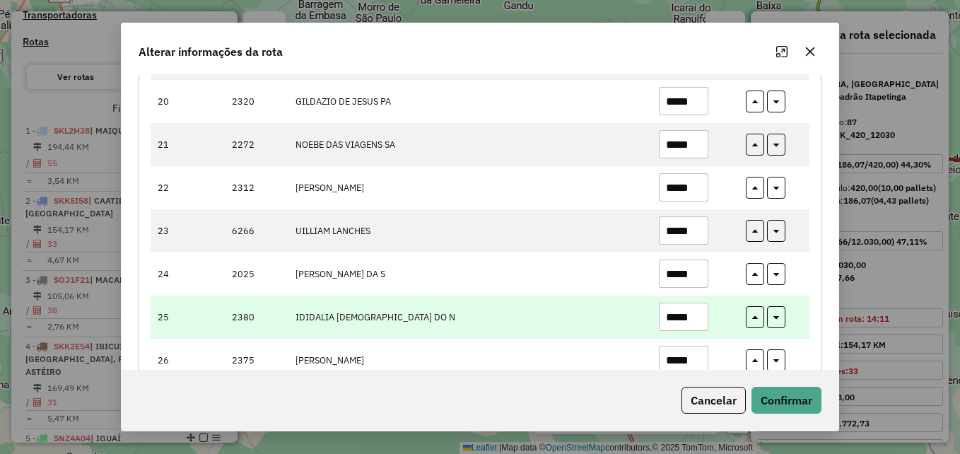
scroll to position [990, 0]
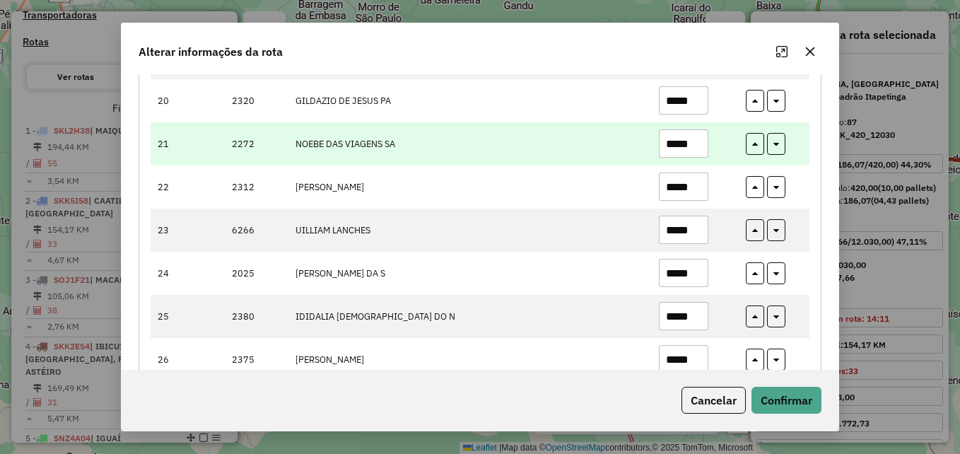
click at [693, 143] on input "*****" at bounding box center [683, 143] width 49 height 28
type input "*****"
click at [561, 127] on td "NOEBE DAS VIAGENS SA" at bounding box center [469, 143] width 363 height 43
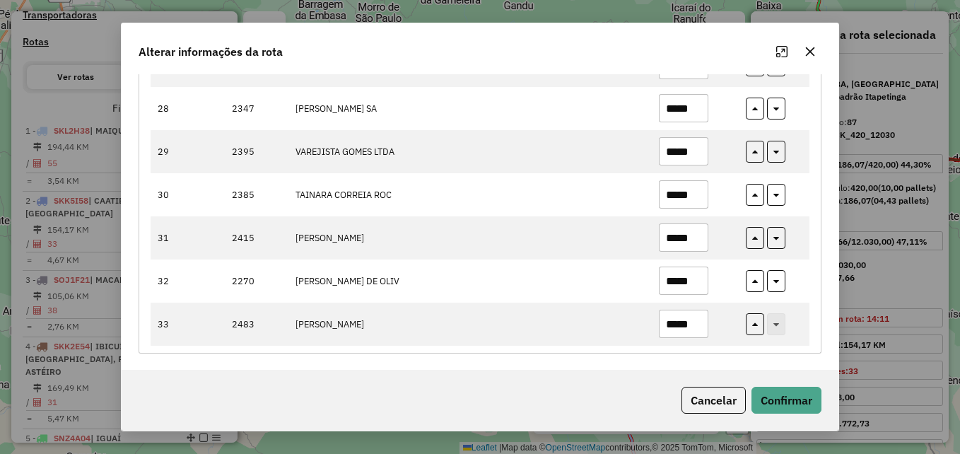
scroll to position [1329, 0]
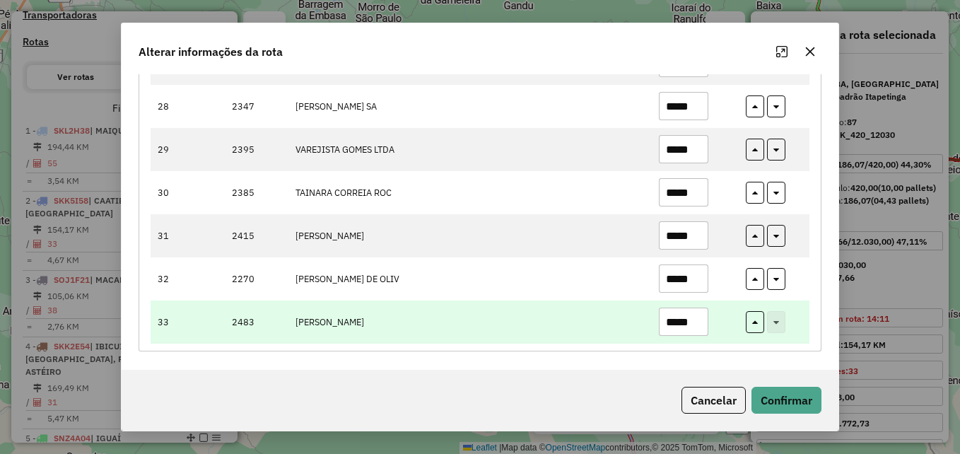
click at [694, 324] on input "*****" at bounding box center [683, 321] width 49 height 28
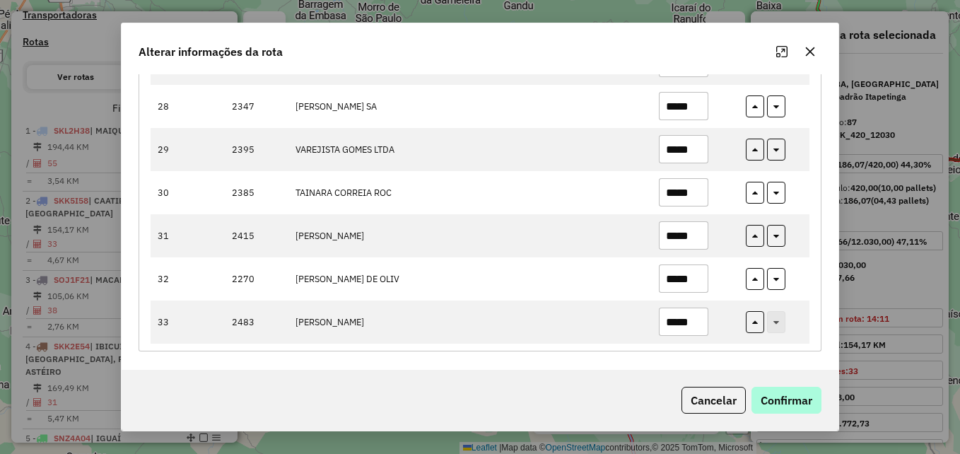
type input "*****"
click at [792, 402] on button "Confirmar" at bounding box center [786, 400] width 70 height 27
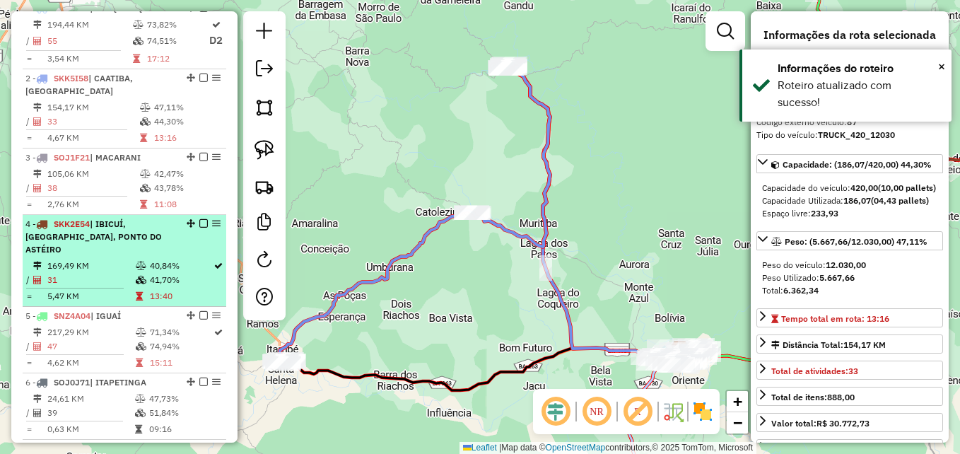
scroll to position [476, 0]
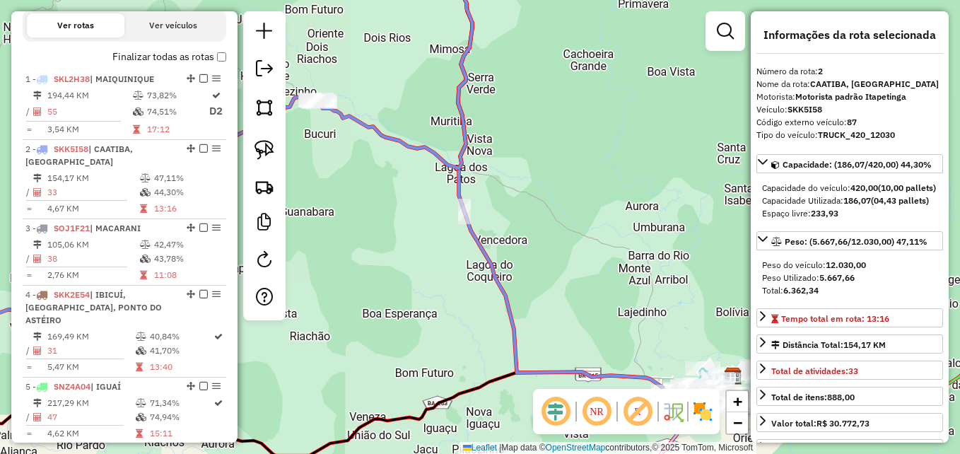
drag, startPoint x: 609, startPoint y: 255, endPoint x: 540, endPoint y: 129, distance: 143.3
click at [546, 146] on div "Janela de atendimento Grade de atendimento Capacidade Transportadoras Veículos …" at bounding box center [480, 227] width 960 height 454
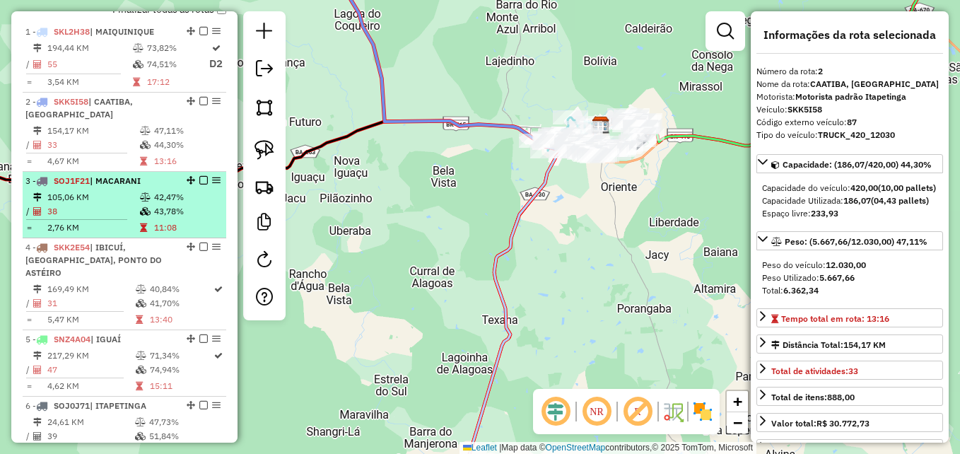
scroll to position [546, 0]
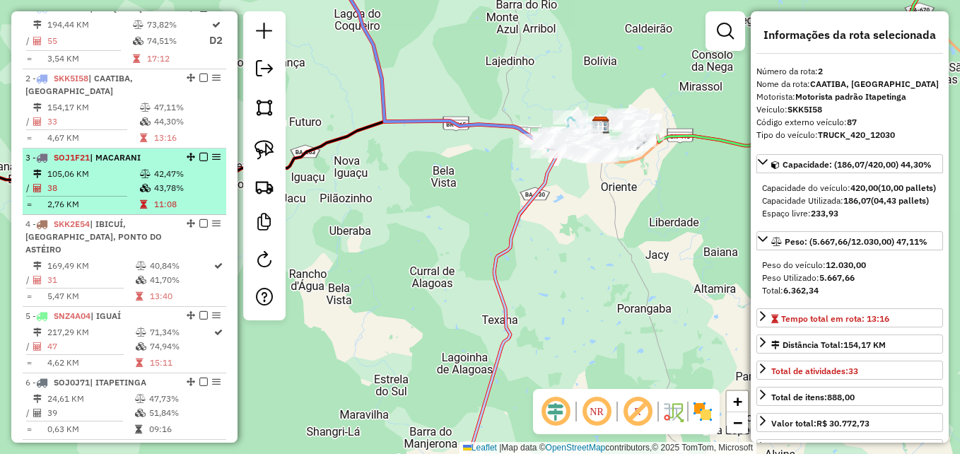
click at [153, 177] on td "42,47%" at bounding box center [186, 174] width 67 height 14
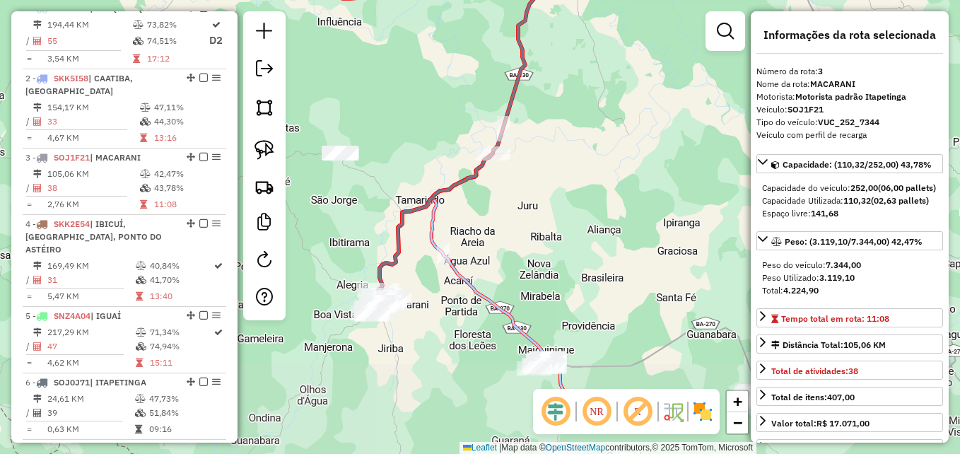
drag, startPoint x: 590, startPoint y: 291, endPoint x: 580, endPoint y: 201, distance: 90.9
click at [580, 201] on div "Janela de atendimento Grade de atendimento Capacidade Transportadoras Veículos …" at bounding box center [480, 227] width 960 height 454
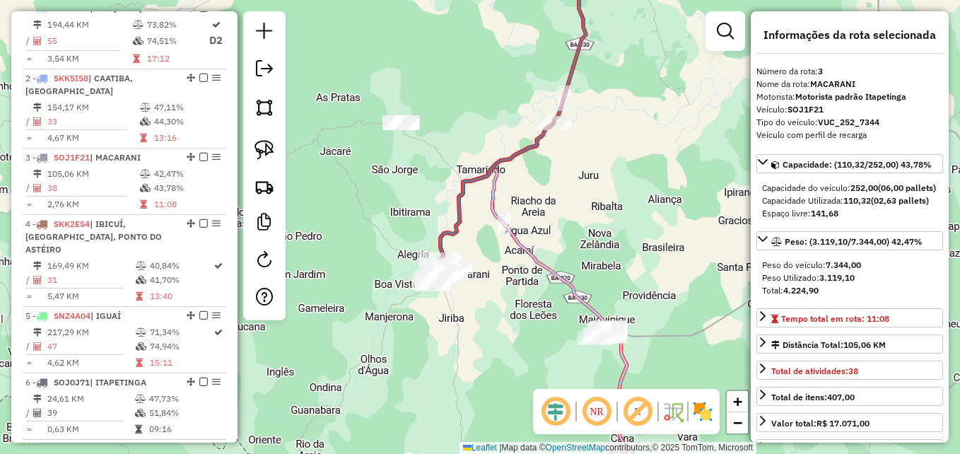
drag, startPoint x: 525, startPoint y: 324, endPoint x: 546, endPoint y: 317, distance: 22.4
click at [546, 317] on div "Janela de atendimento Grade de atendimento Capacidade Transportadoras Veículos …" at bounding box center [480, 227] width 960 height 454
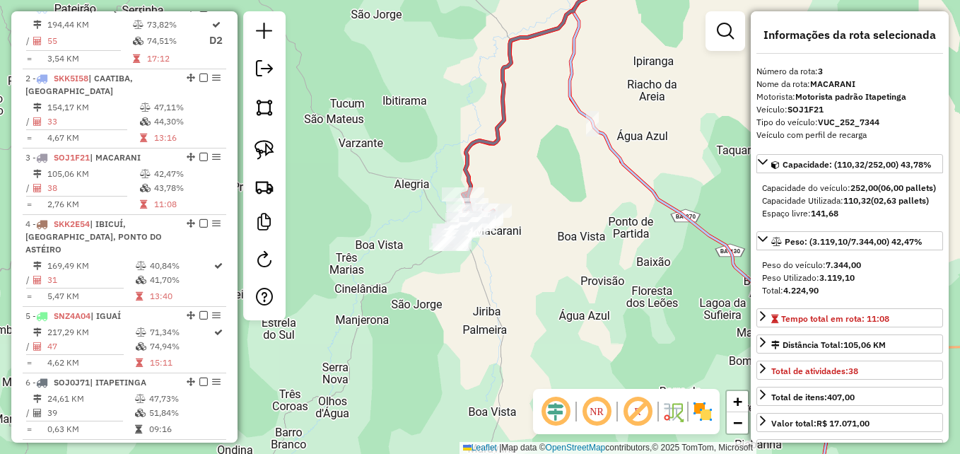
drag, startPoint x: 509, startPoint y: 277, endPoint x: 527, endPoint y: 276, distance: 17.7
click at [527, 277] on div "Janela de atendimento Grade de atendimento Capacidade Transportadoras Veículos …" at bounding box center [480, 227] width 960 height 454
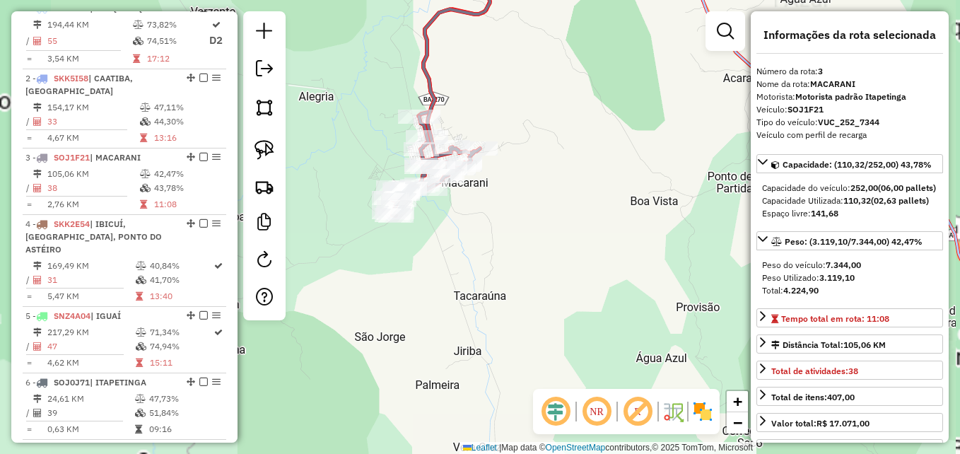
drag, startPoint x: 473, startPoint y: 251, endPoint x: 576, endPoint y: 283, distance: 108.0
click at [574, 283] on div "Janela de atendimento Grade de atendimento Capacidade Transportadoras Veículos …" at bounding box center [480, 227] width 960 height 454
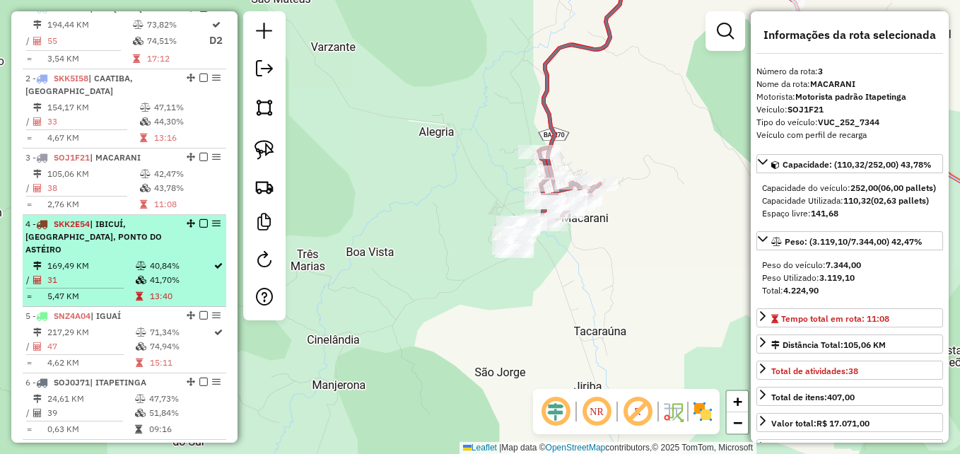
scroll to position [617, 0]
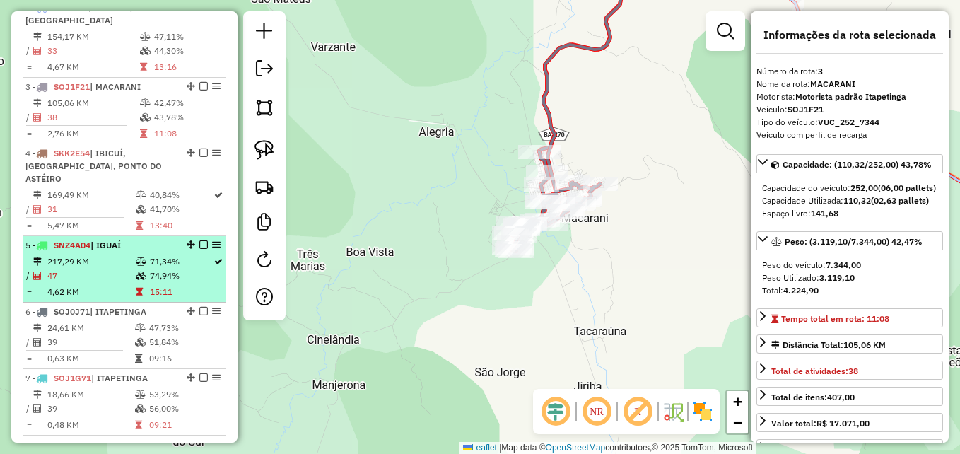
click at [171, 269] on td "74,94%" at bounding box center [181, 276] width 64 height 14
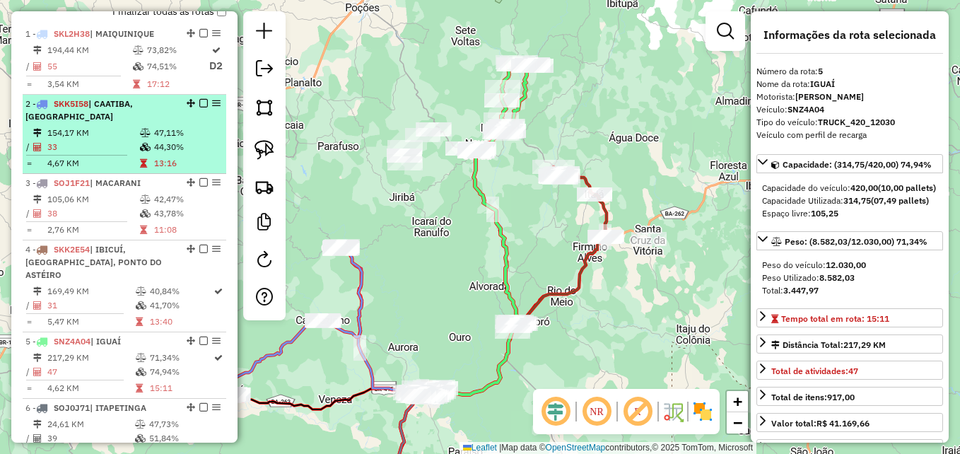
scroll to position [476, 0]
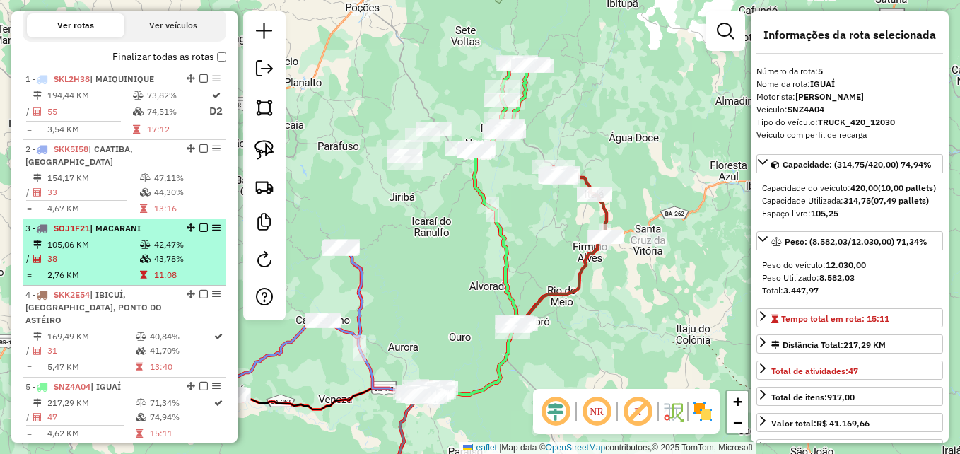
click at [185, 247] on td "42,47%" at bounding box center [186, 245] width 67 height 14
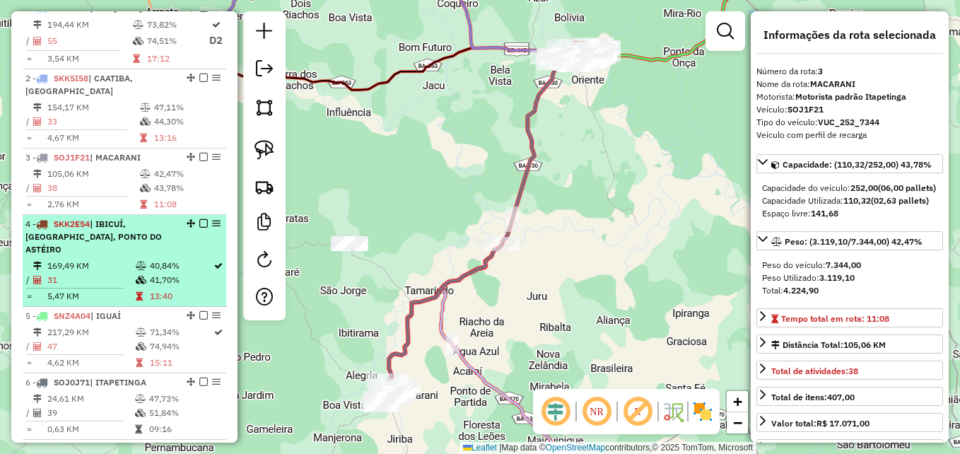
scroll to position [617, 0]
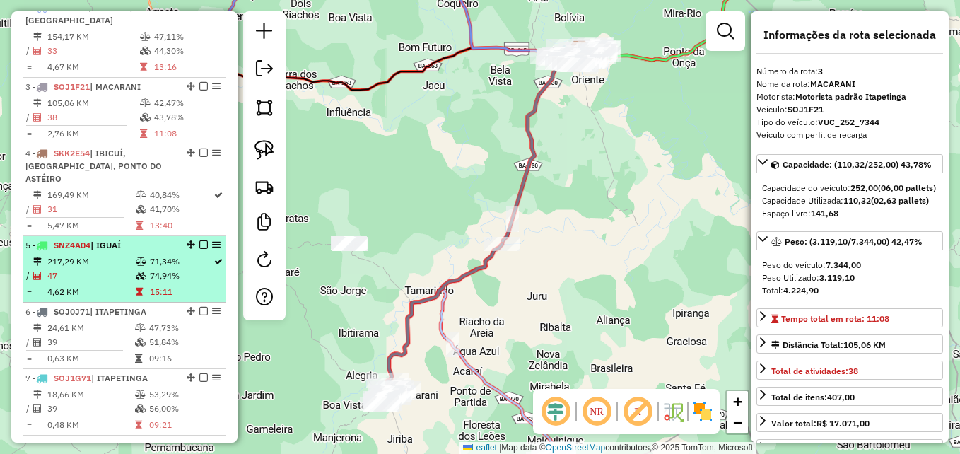
click at [172, 254] on td "71,34%" at bounding box center [181, 261] width 64 height 14
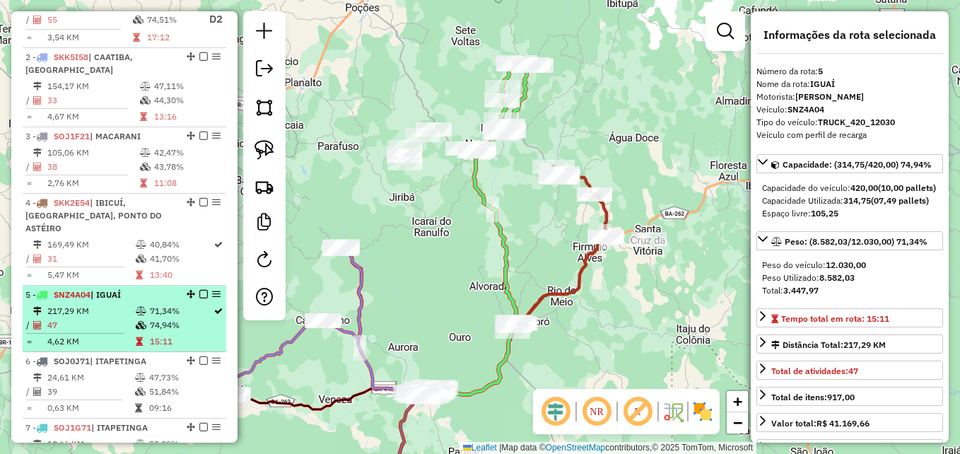
scroll to position [546, 0]
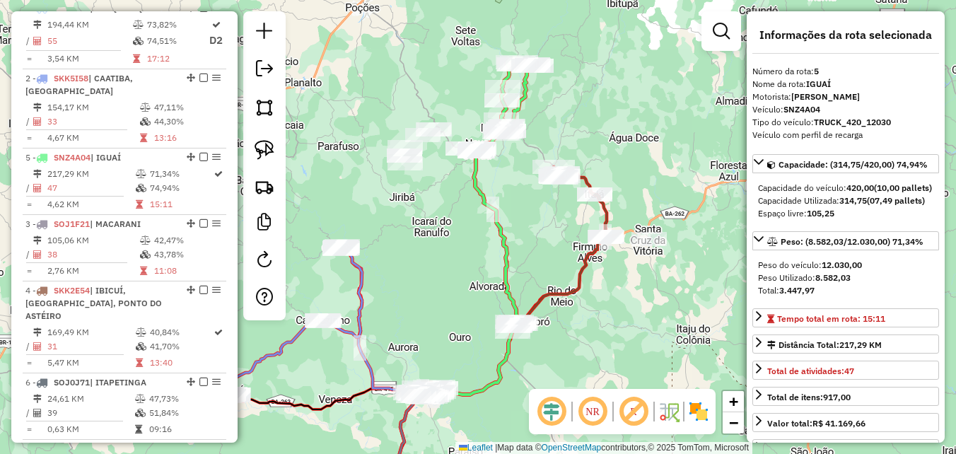
drag, startPoint x: 184, startPoint y: 303, endPoint x: 165, endPoint y: 114, distance: 189.8
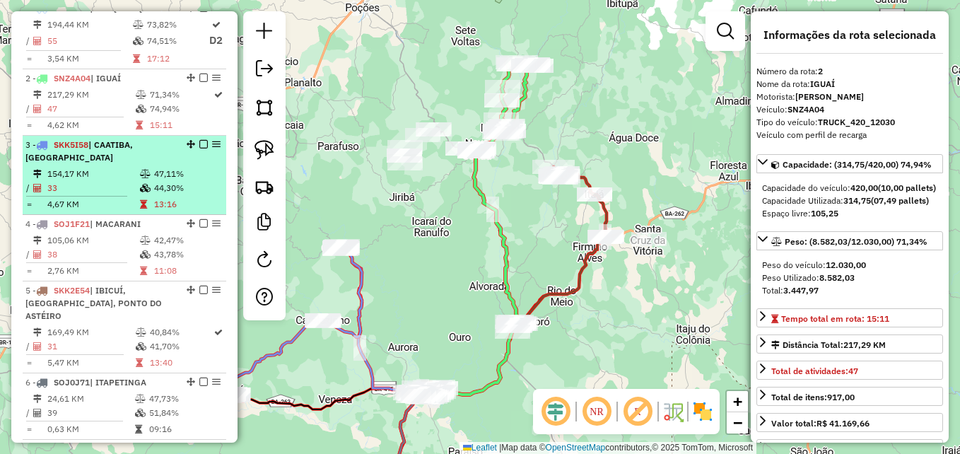
scroll to position [476, 0]
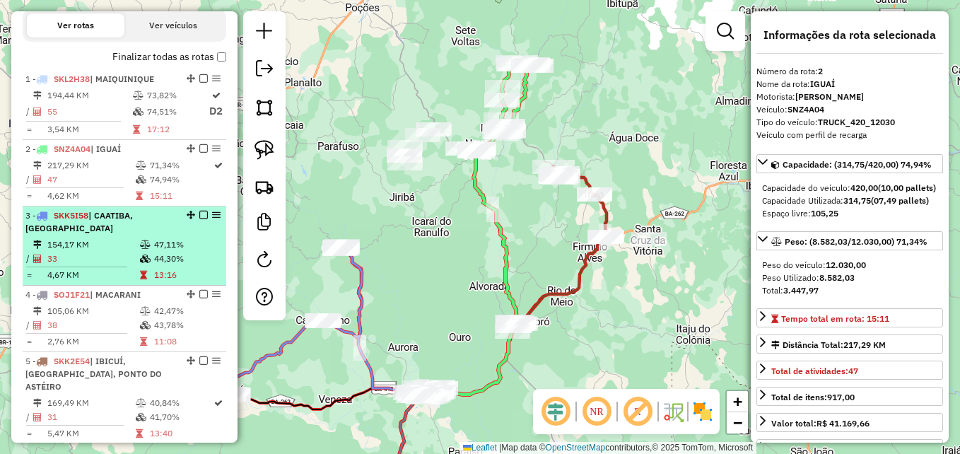
click at [170, 252] on td "44,30%" at bounding box center [186, 259] width 67 height 14
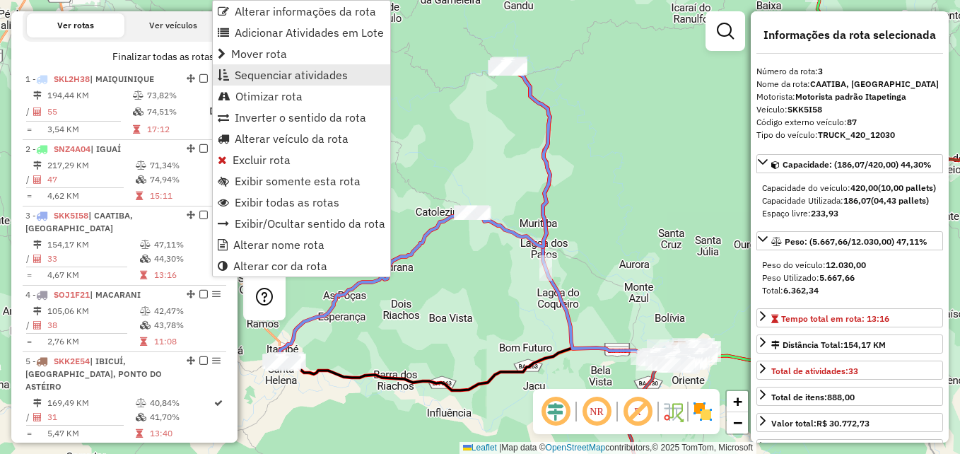
click at [278, 77] on span "Sequenciar atividades" at bounding box center [291, 74] width 113 height 11
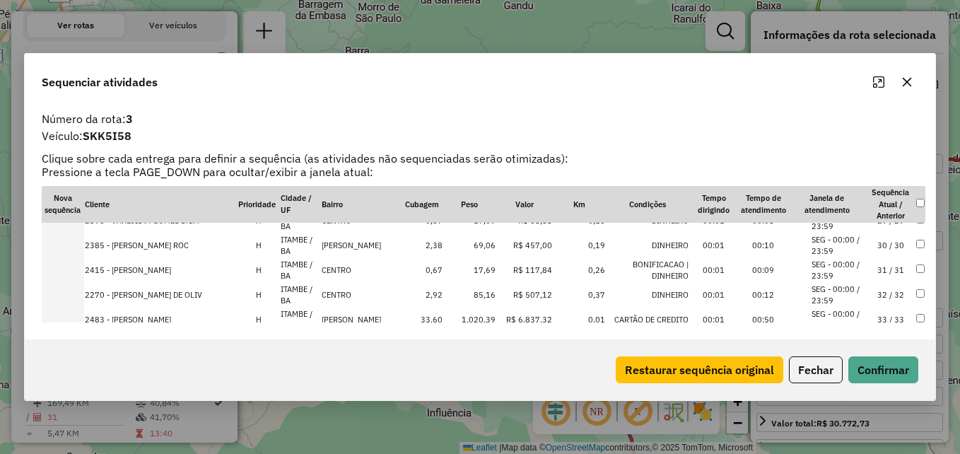
scroll to position [730, 0]
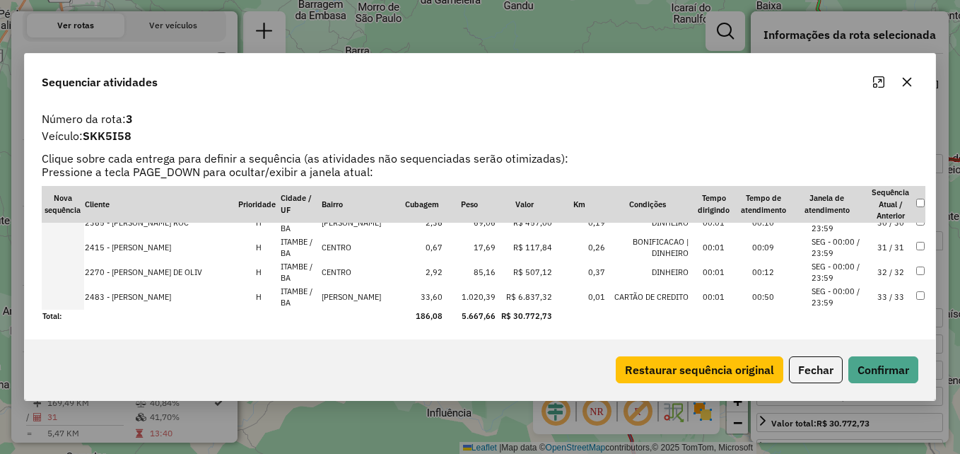
click at [906, 83] on icon "button" at bounding box center [906, 81] width 11 height 11
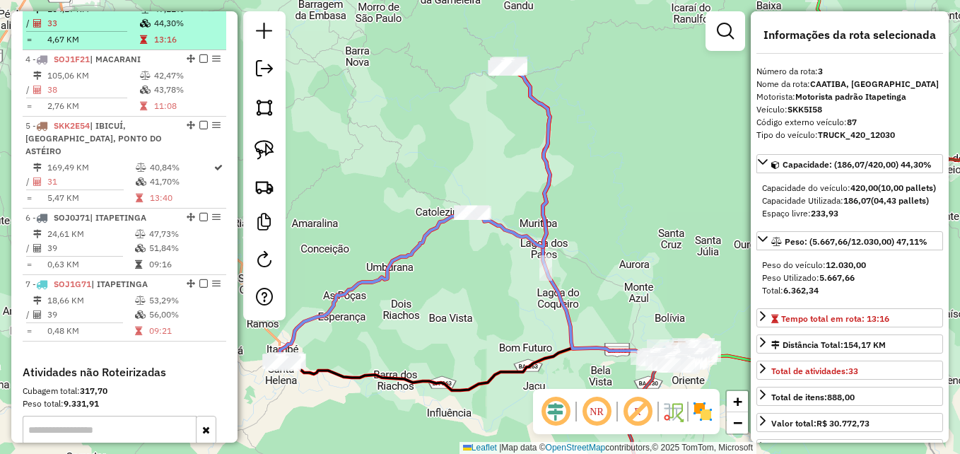
scroll to position [688, 0]
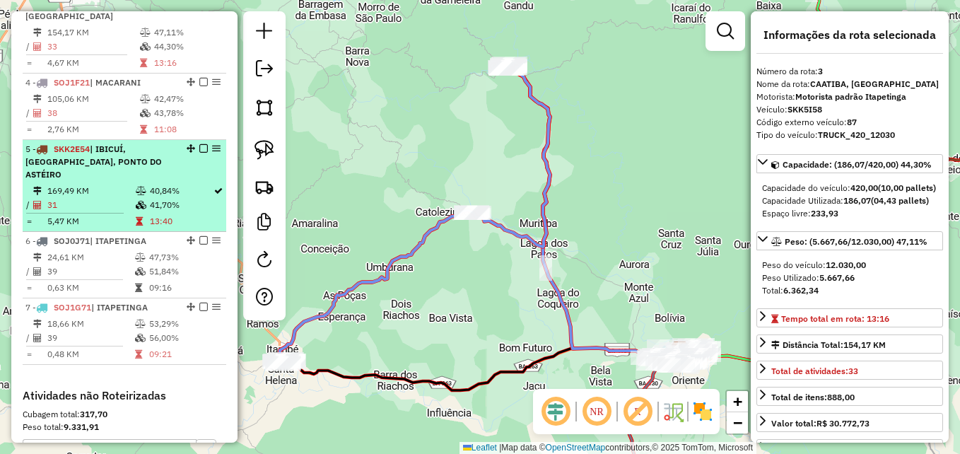
click at [170, 184] on td "40,84%" at bounding box center [181, 191] width 64 height 14
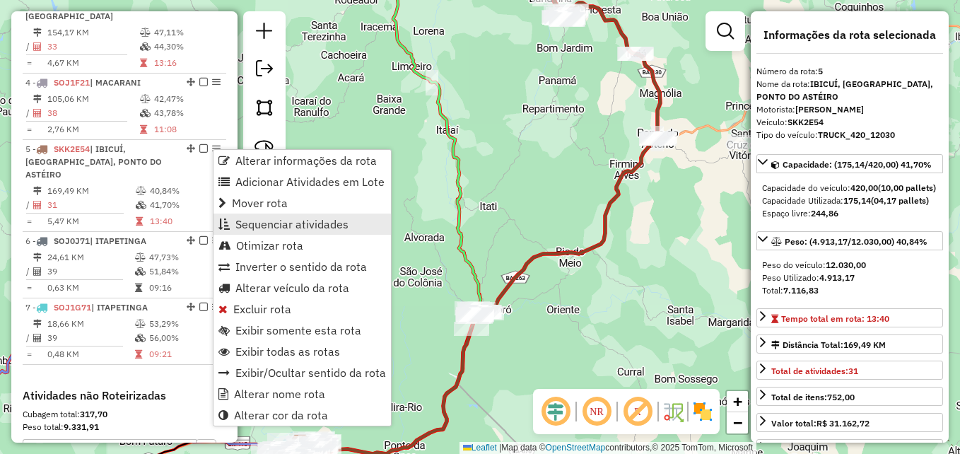
click at [271, 225] on span "Sequenciar atividades" at bounding box center [291, 223] width 113 height 11
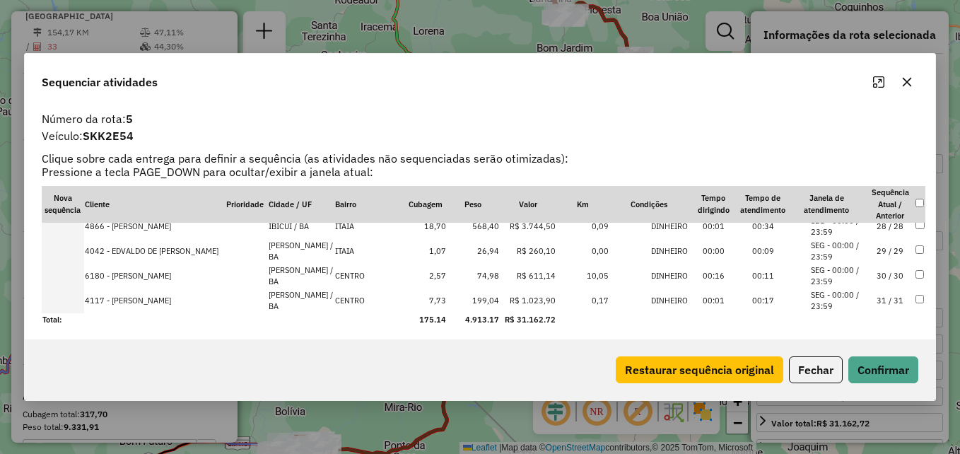
scroll to position [680, 0]
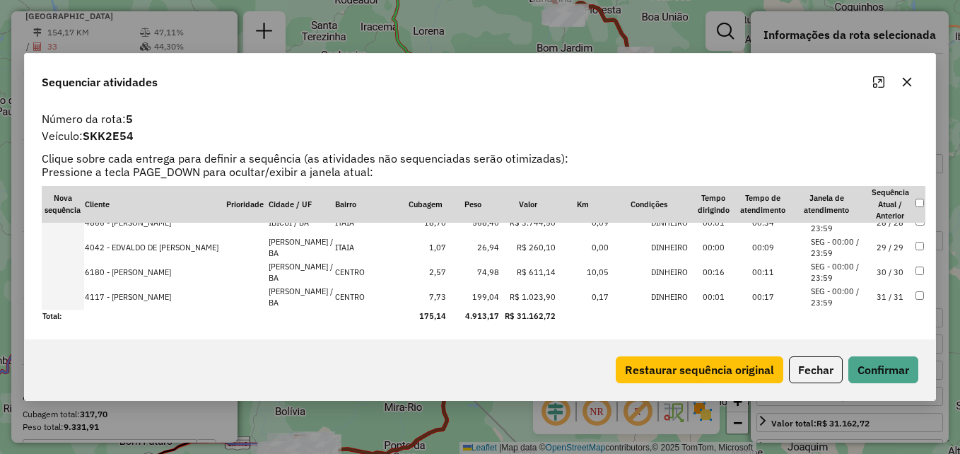
click at [911, 81] on icon "button" at bounding box center [906, 81] width 11 height 11
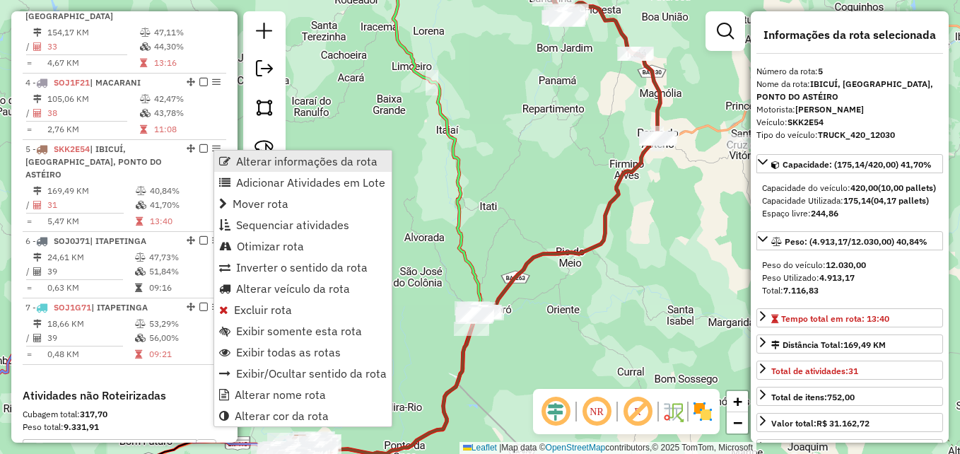
click at [258, 163] on span "Alterar informações da rota" at bounding box center [306, 161] width 141 height 11
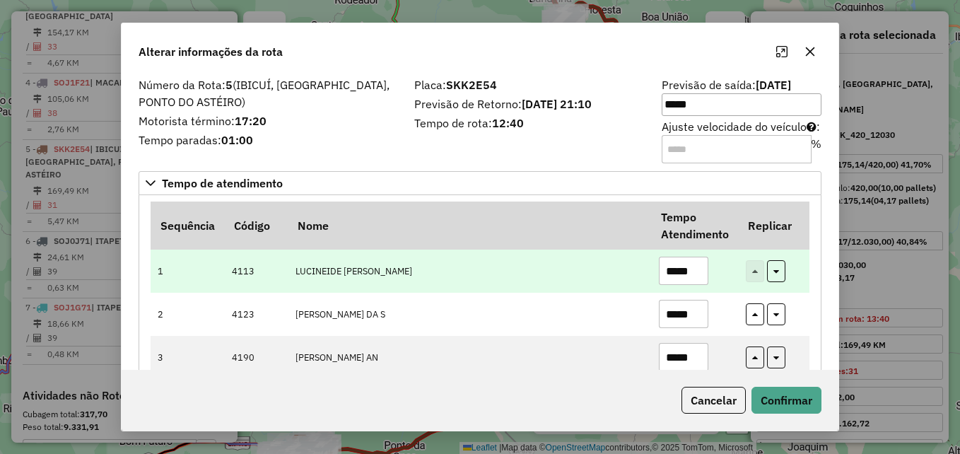
click at [566, 281] on td "LUCINEIDE [PERSON_NAME]" at bounding box center [469, 271] width 363 height 43
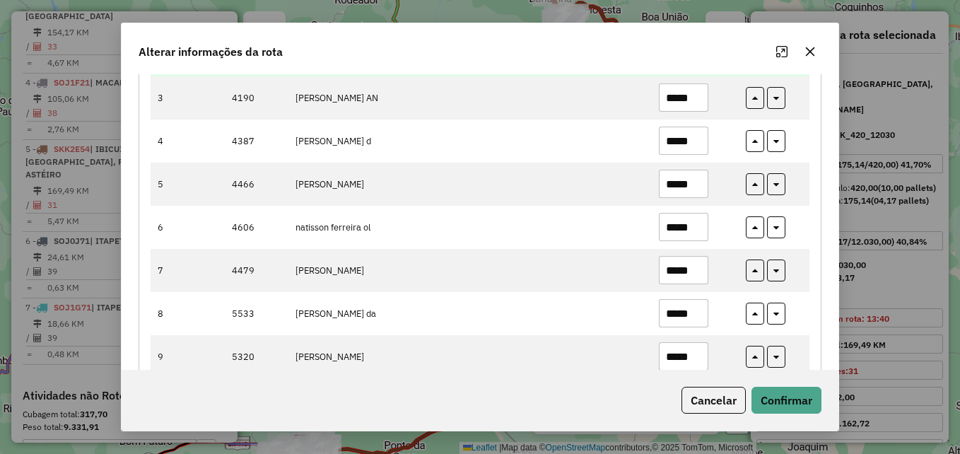
scroll to position [283, 0]
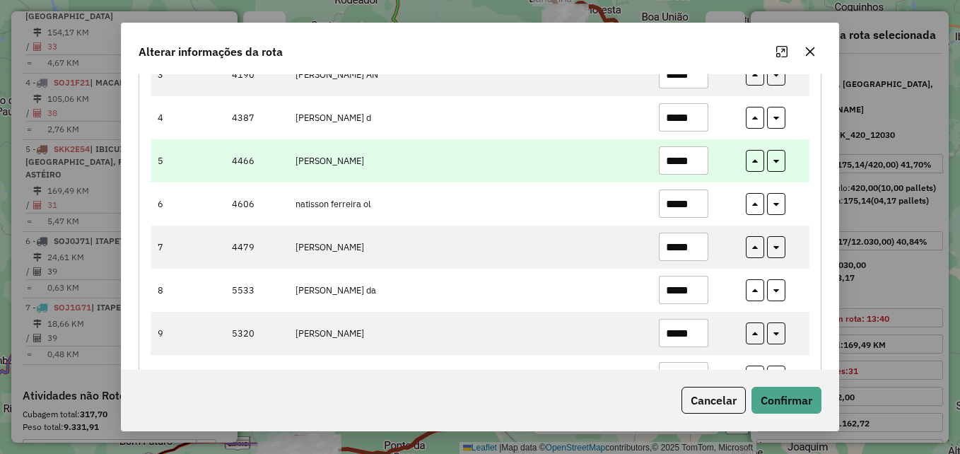
click at [695, 155] on input "*****" at bounding box center [683, 160] width 49 height 28
type input "*****"
click at [559, 162] on td "[PERSON_NAME]" at bounding box center [469, 160] width 363 height 43
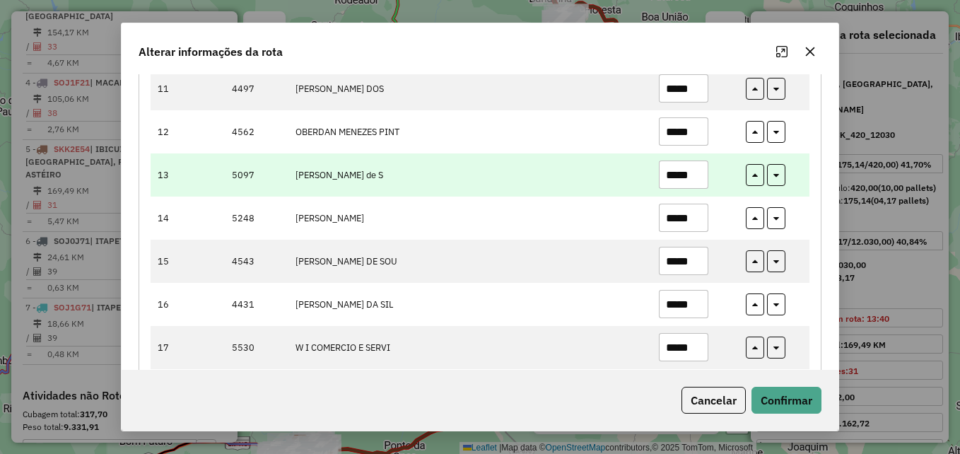
scroll to position [848, 0]
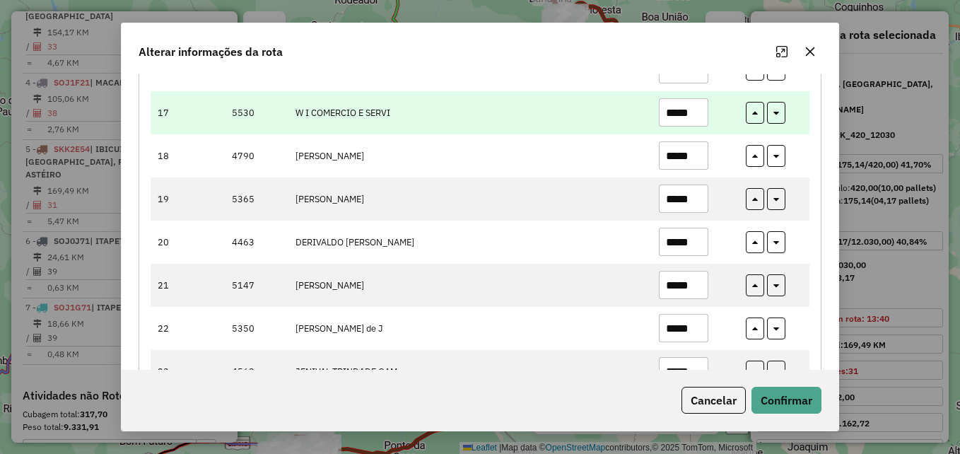
click at [692, 115] on input "*****" at bounding box center [683, 112] width 49 height 28
type input "*****"
click at [566, 115] on td "W I COMERCIO E SERVI" at bounding box center [469, 112] width 363 height 43
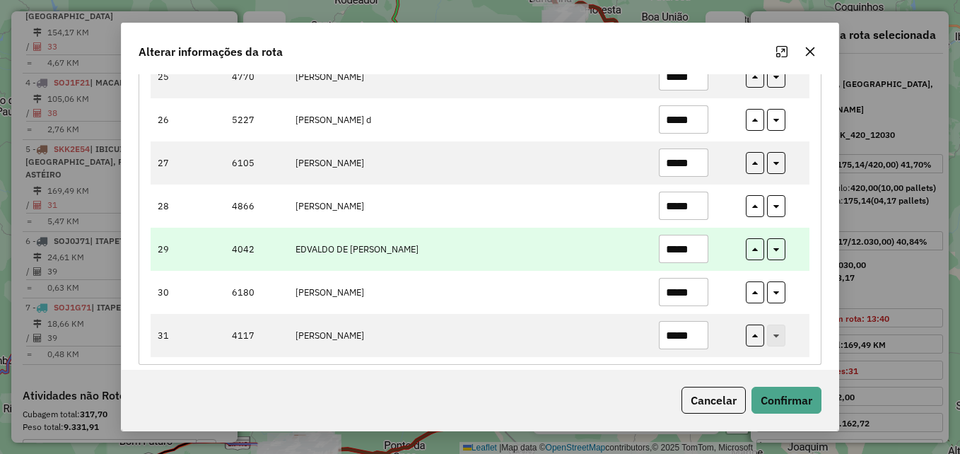
scroll to position [1243, 0]
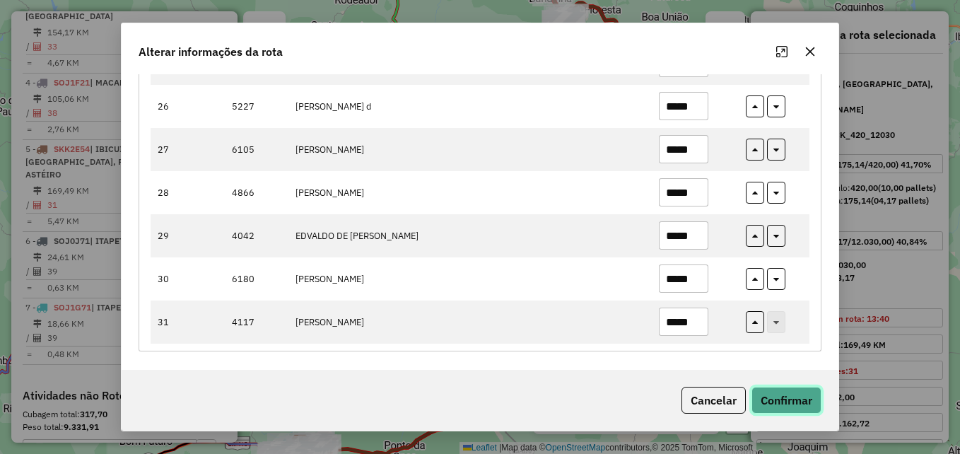
click at [805, 398] on button "Confirmar" at bounding box center [786, 400] width 70 height 27
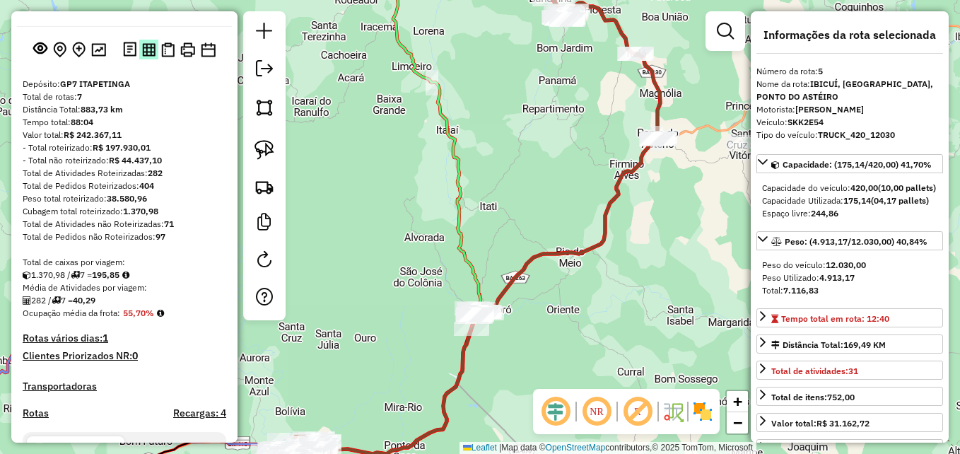
scroll to position [0, 0]
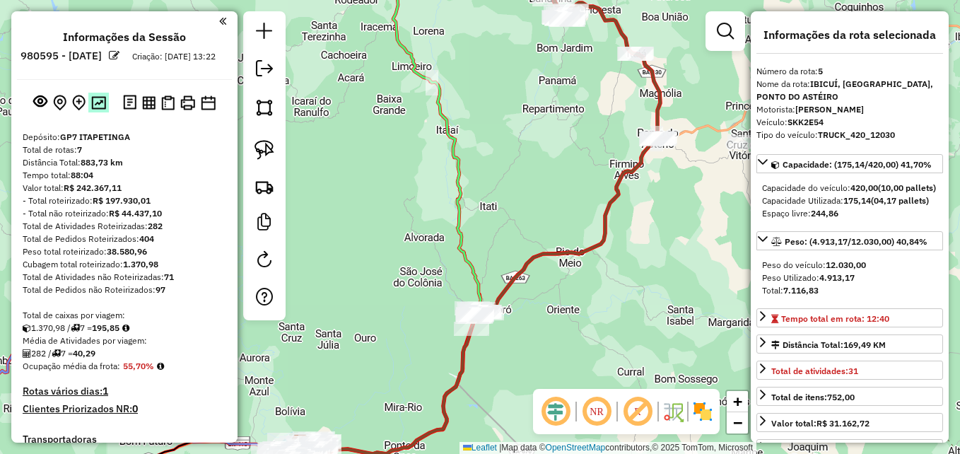
click at [97, 110] on img at bounding box center [98, 102] width 15 height 13
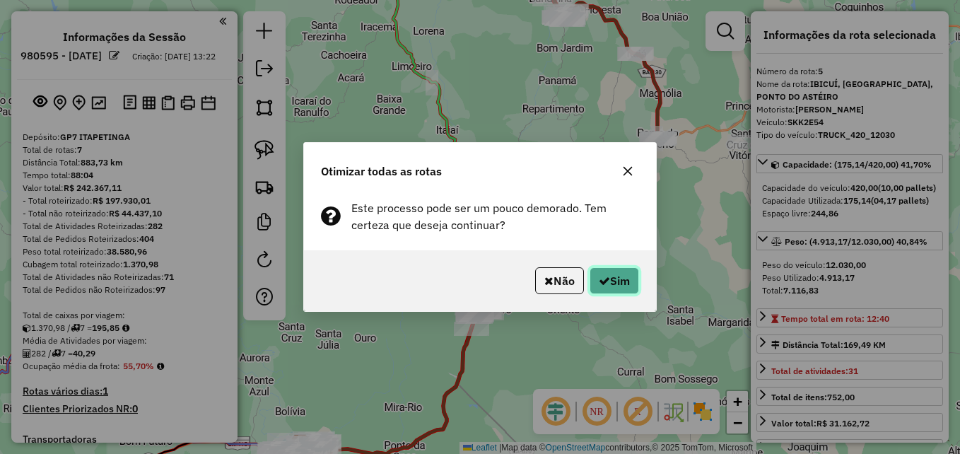
click at [610, 286] on button "Sim" at bounding box center [614, 280] width 49 height 27
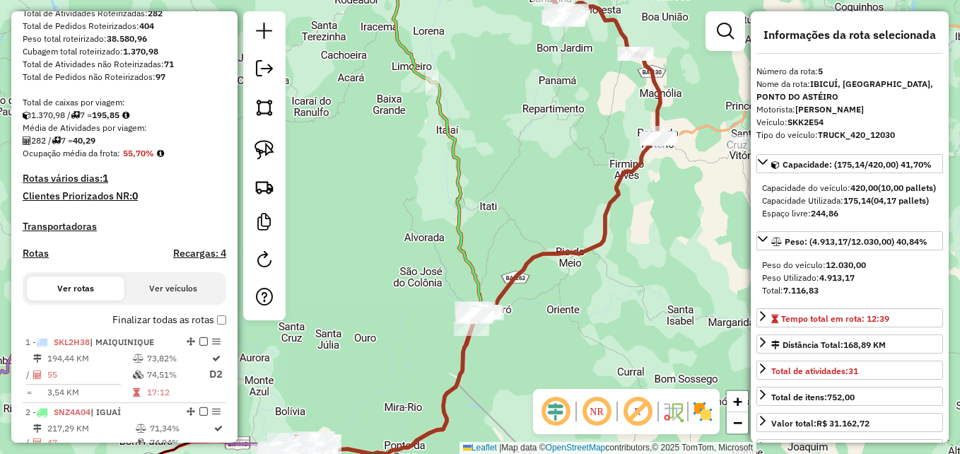
scroll to position [283, 0]
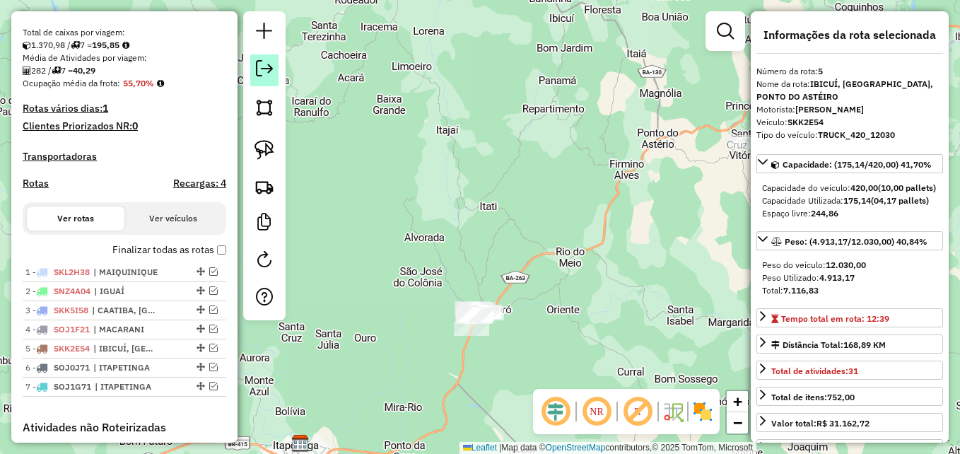
click at [267, 71] on em at bounding box center [264, 68] width 17 height 17
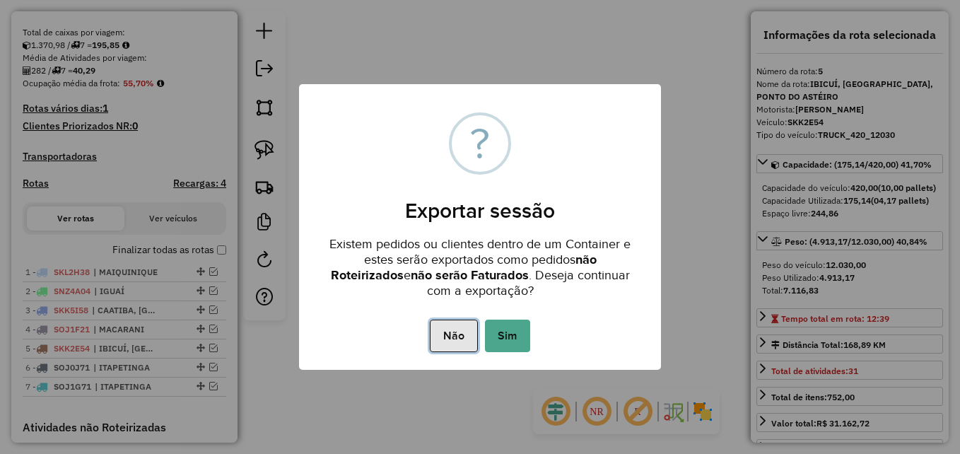
click at [455, 336] on button "Não" at bounding box center [453, 336] width 47 height 33
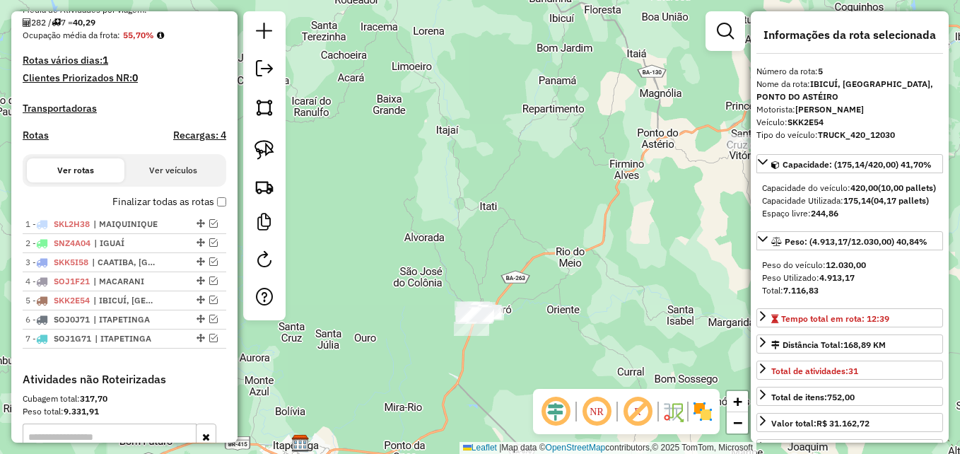
scroll to position [353, 0]
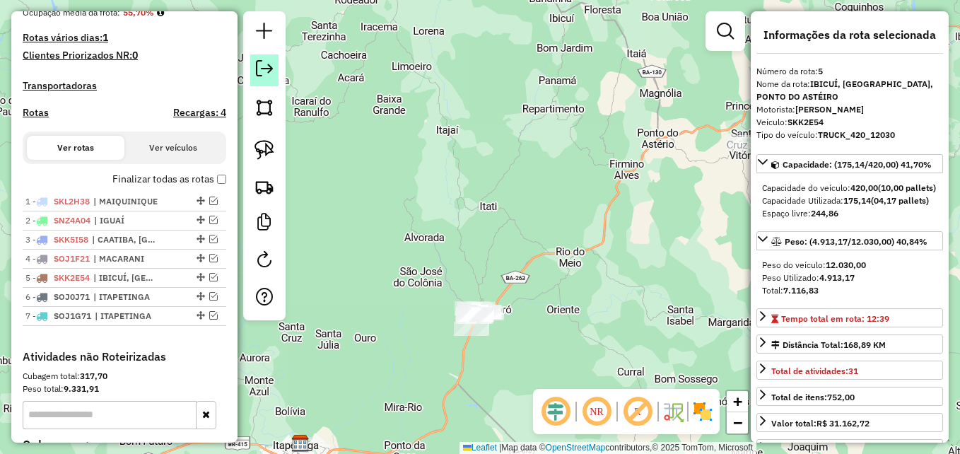
click at [266, 78] on link at bounding box center [264, 70] width 28 height 32
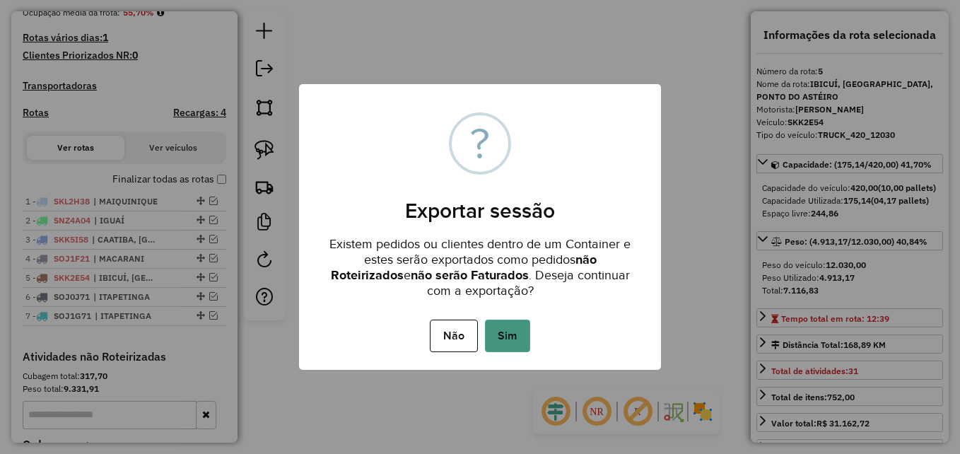
click at [512, 327] on button "Sim" at bounding box center [507, 336] width 45 height 33
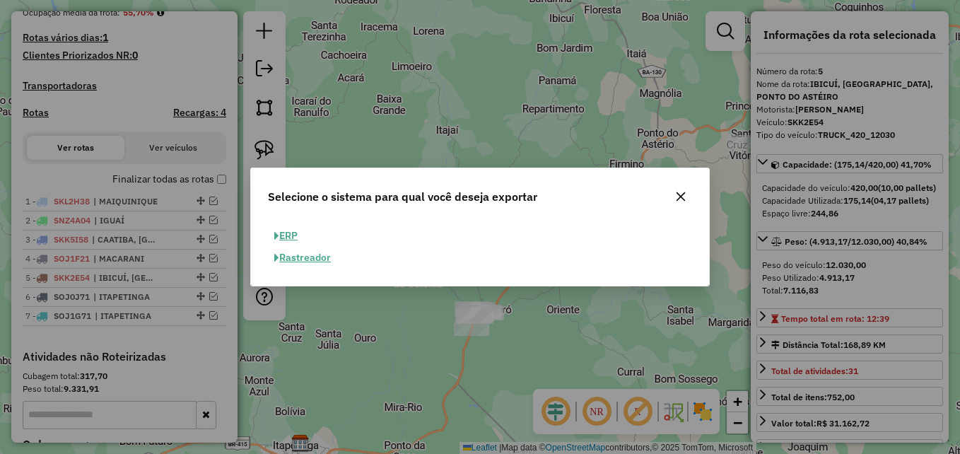
click at [281, 234] on button "ERP" at bounding box center [286, 236] width 36 height 22
select select "**"
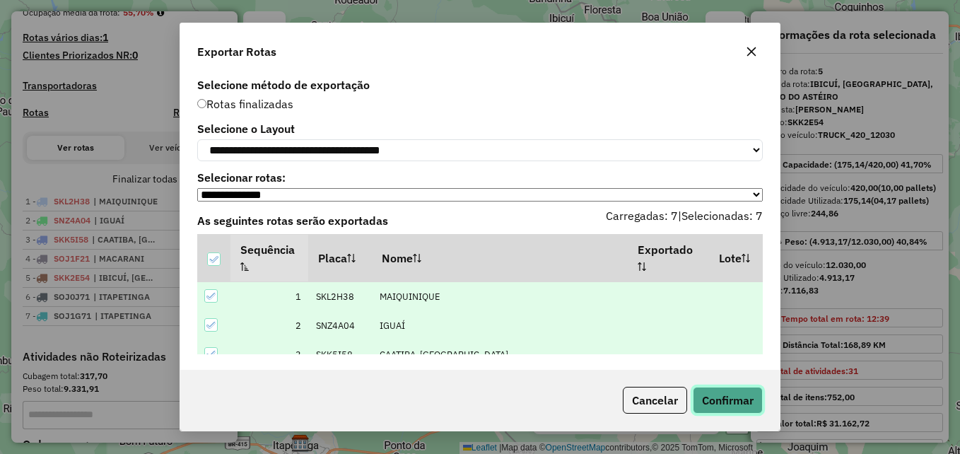
click at [720, 400] on button "Confirmar" at bounding box center [728, 400] width 70 height 27
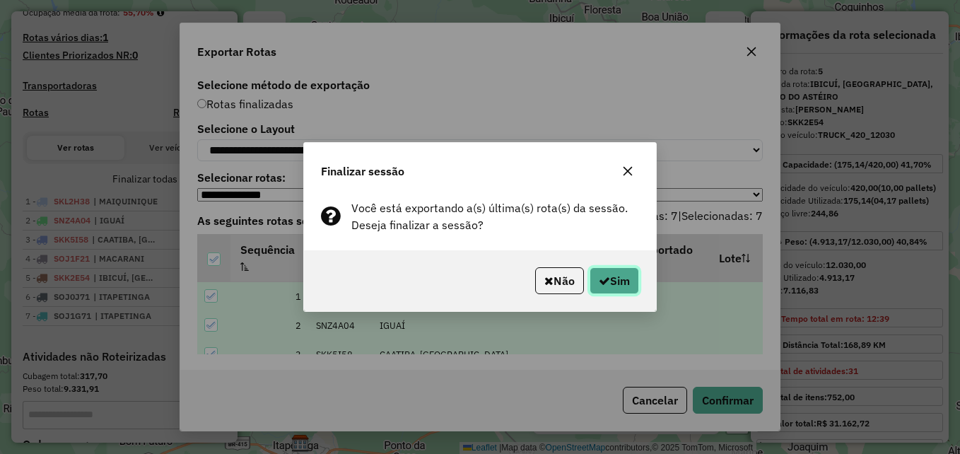
click at [613, 279] on button "Sim" at bounding box center [614, 280] width 49 height 27
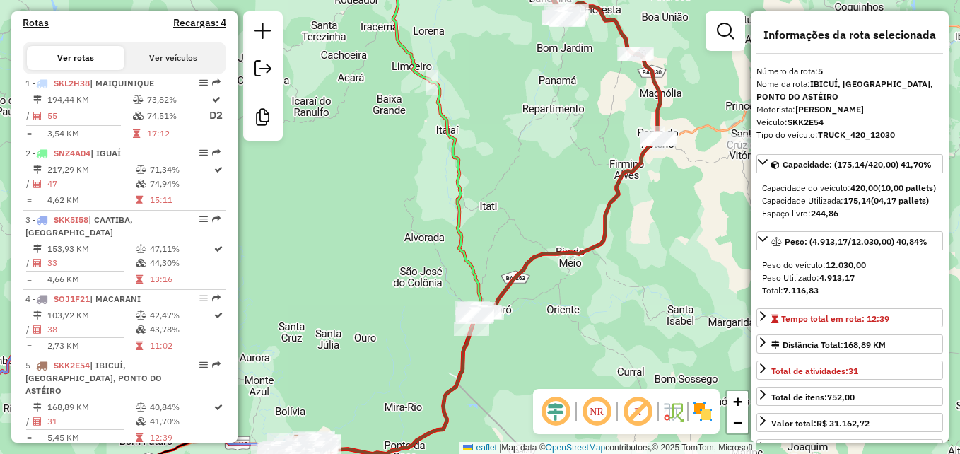
scroll to position [473, 0]
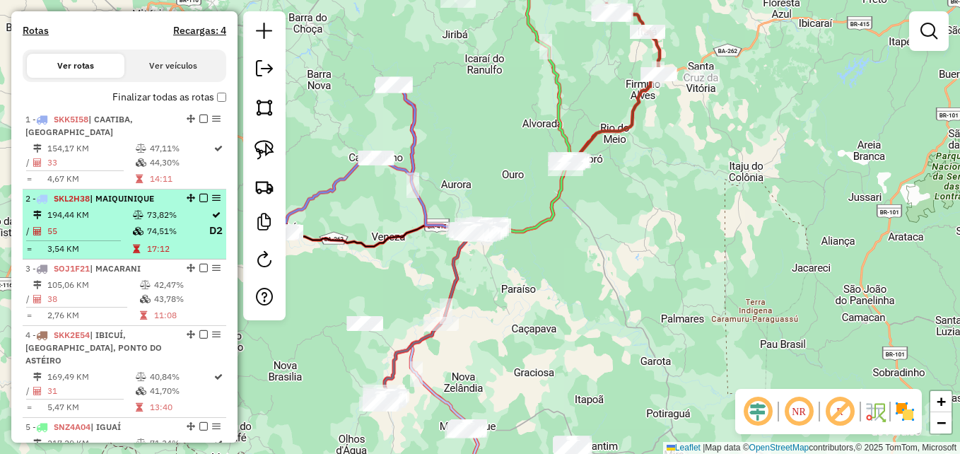
scroll to position [424, 0]
